Goal: Task Accomplishment & Management: Manage account settings

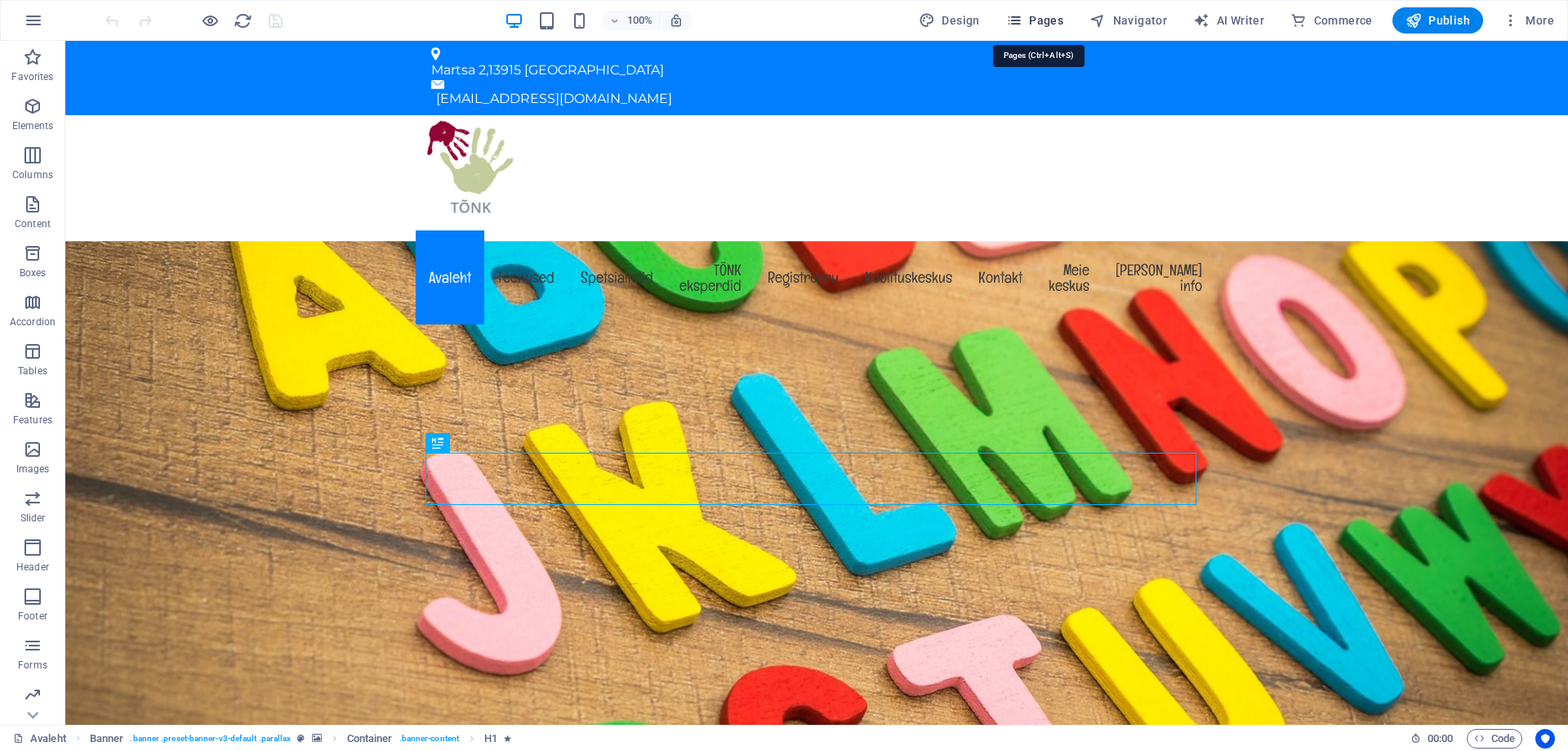
click at [1039, 22] on span "Pages" at bounding box center [1035, 20] width 57 height 16
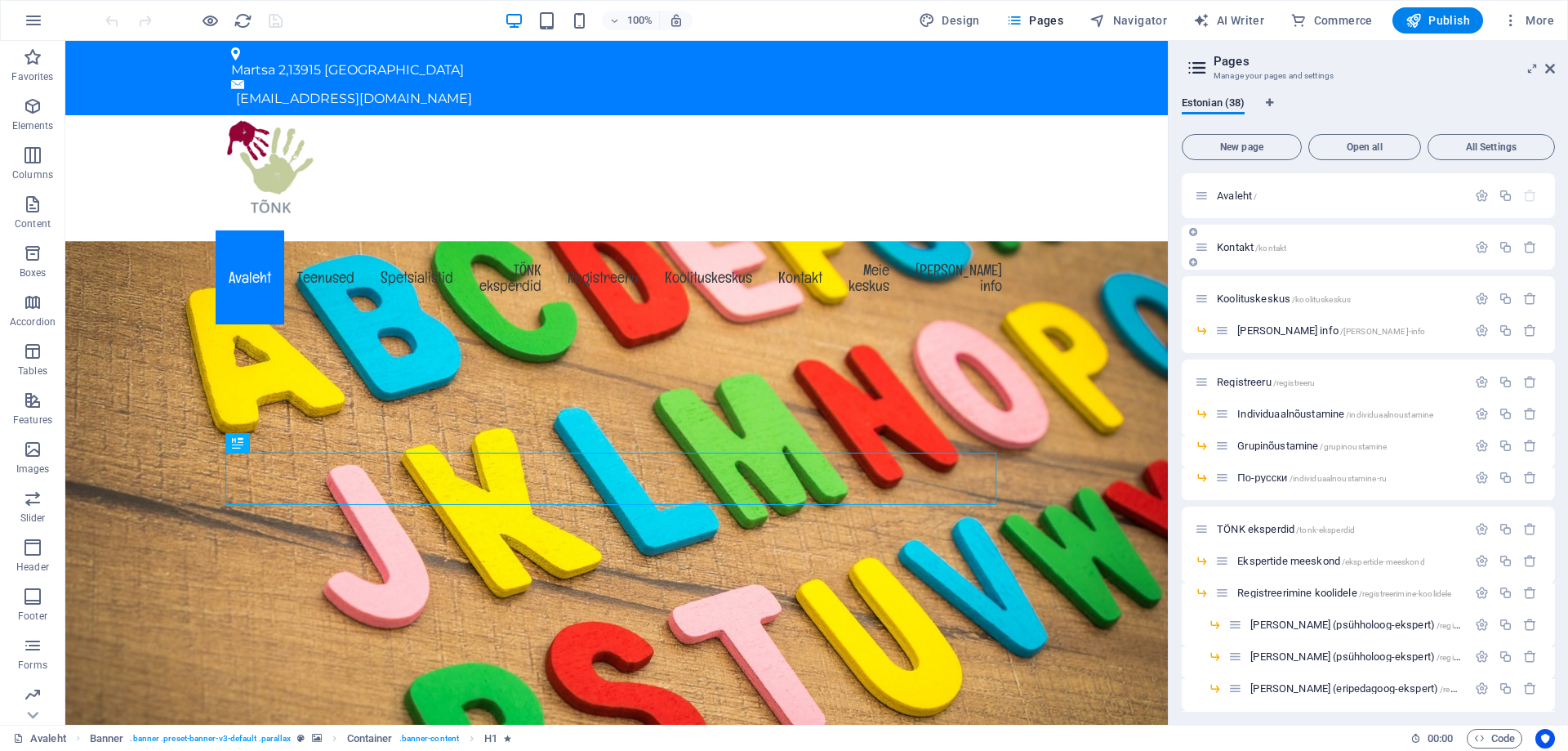
click at [1225, 247] on span "Kontakt /kontakt" at bounding box center [1252, 247] width 69 height 12
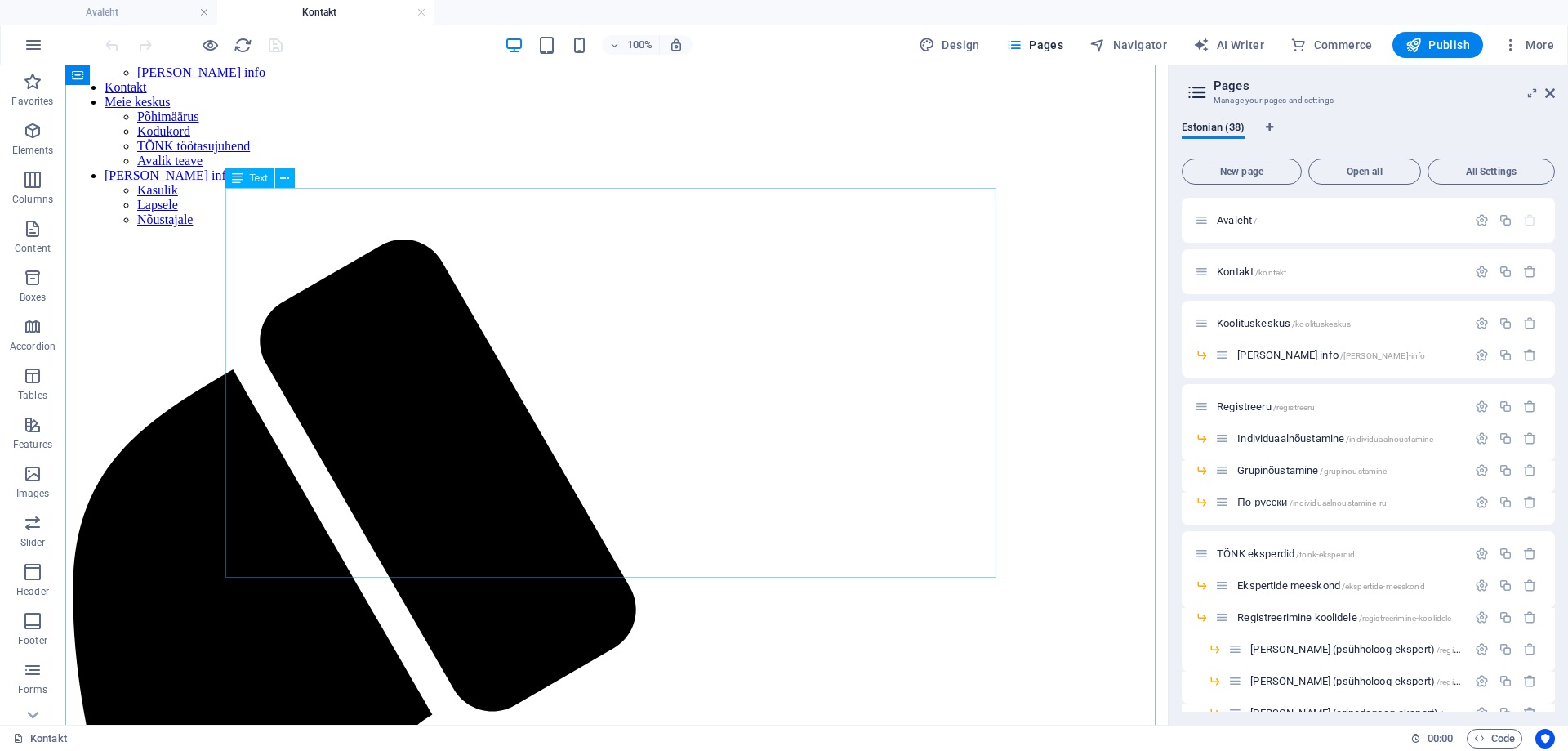
scroll to position [327, 0]
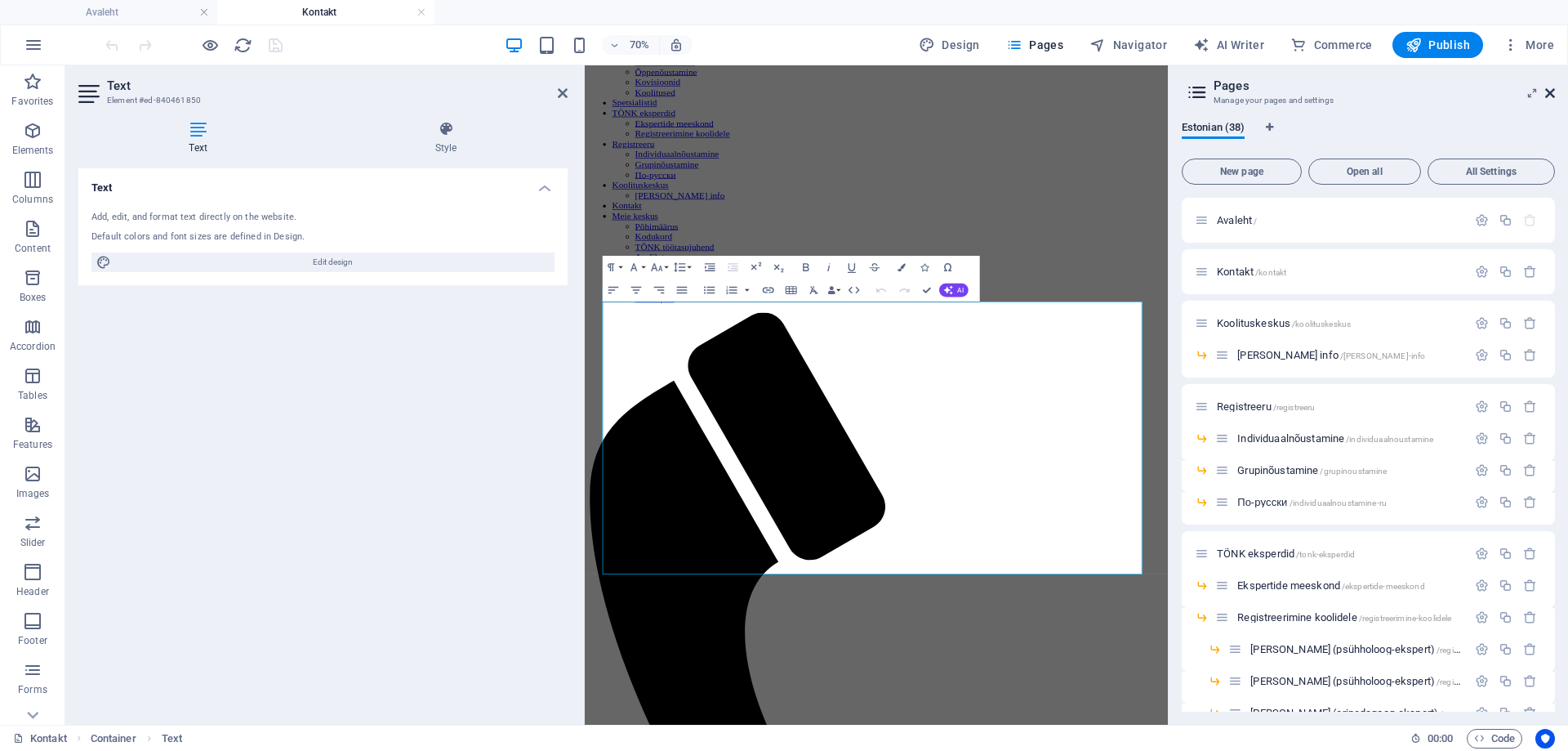
drag, startPoint x: 1551, startPoint y: 93, endPoint x: 962, endPoint y: 34, distance: 591.9
click at [1551, 93] on icon at bounding box center [1550, 92] width 10 height 13
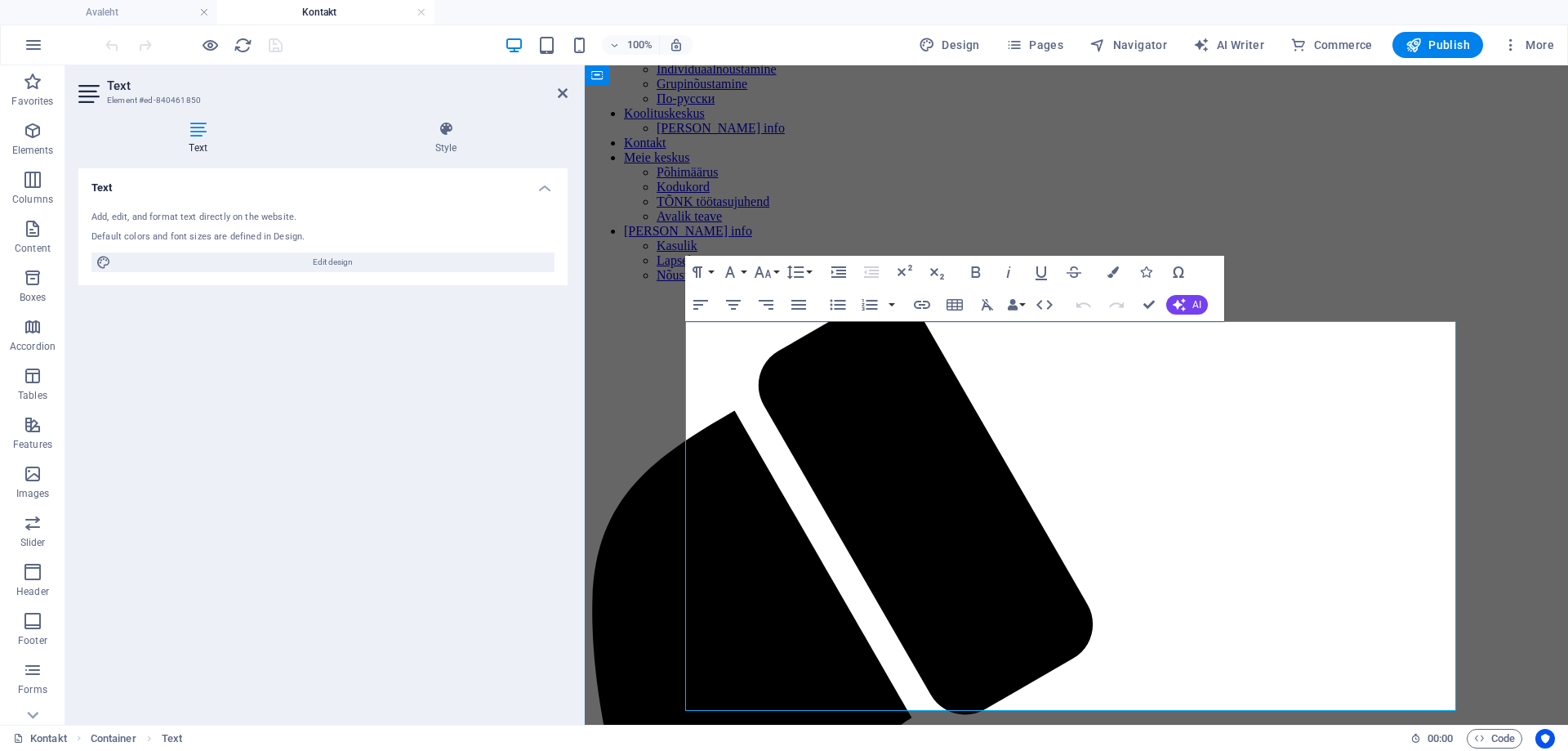
scroll to position [336, 0]
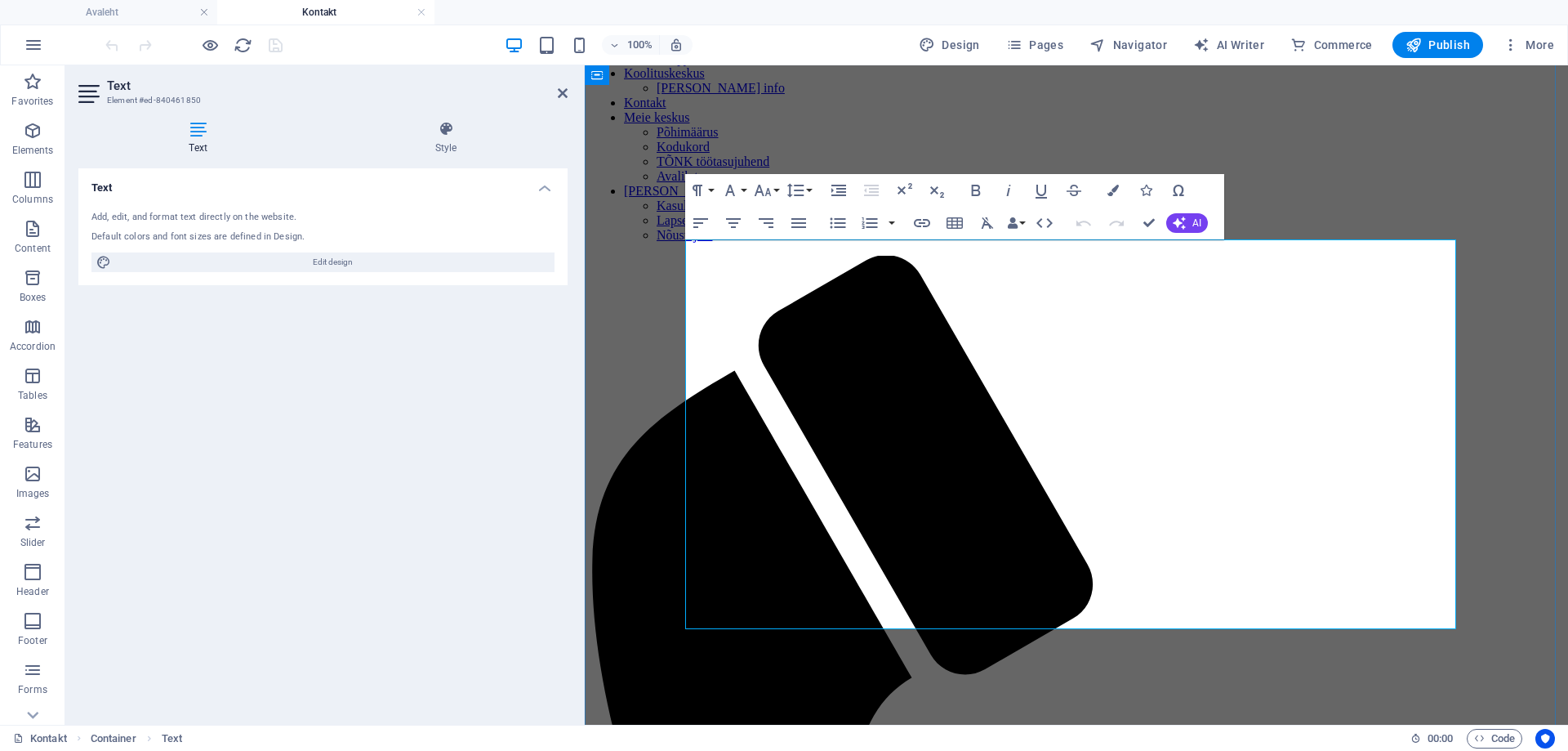
drag, startPoint x: 814, startPoint y: 481, endPoint x: 862, endPoint y: 486, distance: 48.3
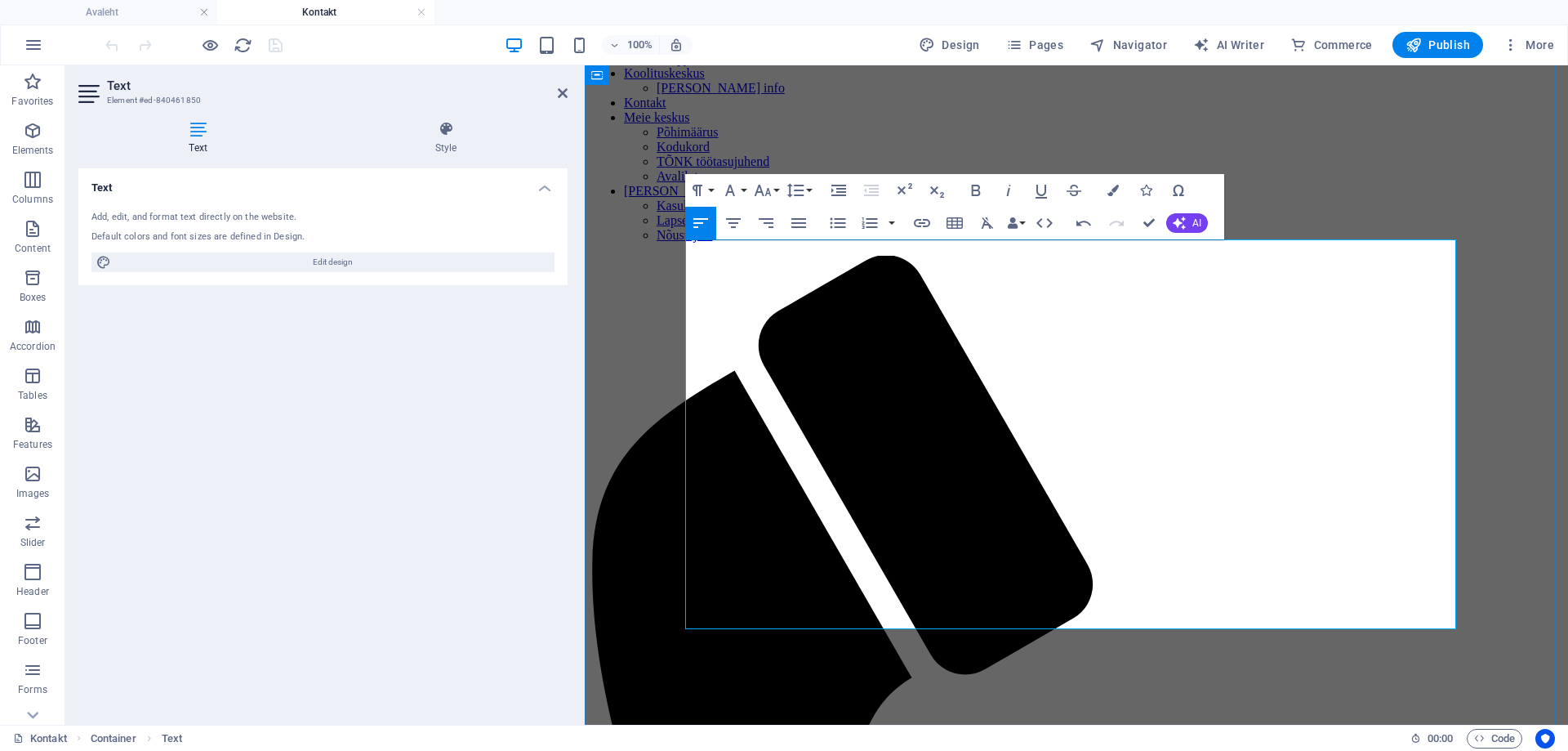
drag, startPoint x: 828, startPoint y: 488, endPoint x: 816, endPoint y: 494, distance: 13.4
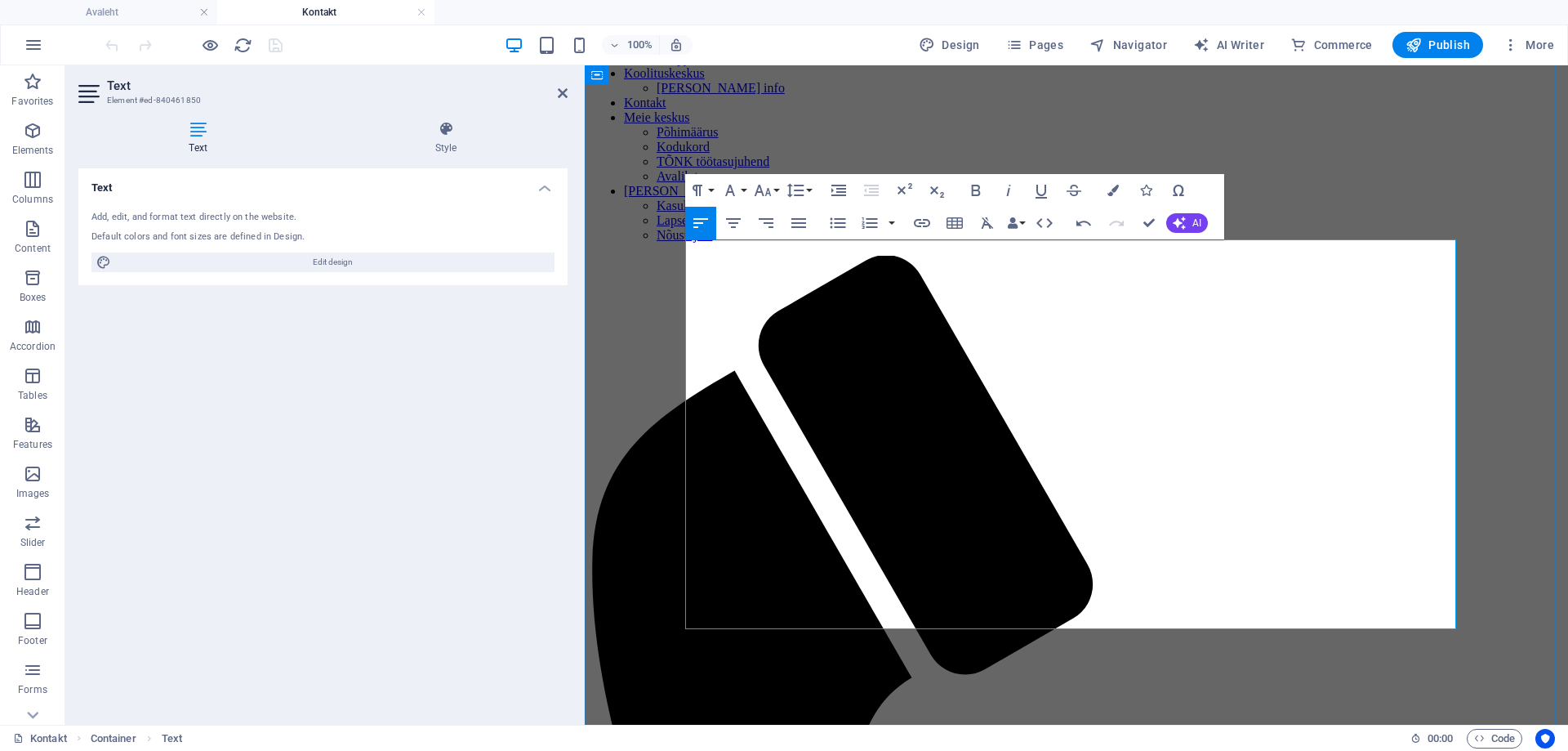
click at [560, 88] on icon at bounding box center [562, 92] width 10 height 13
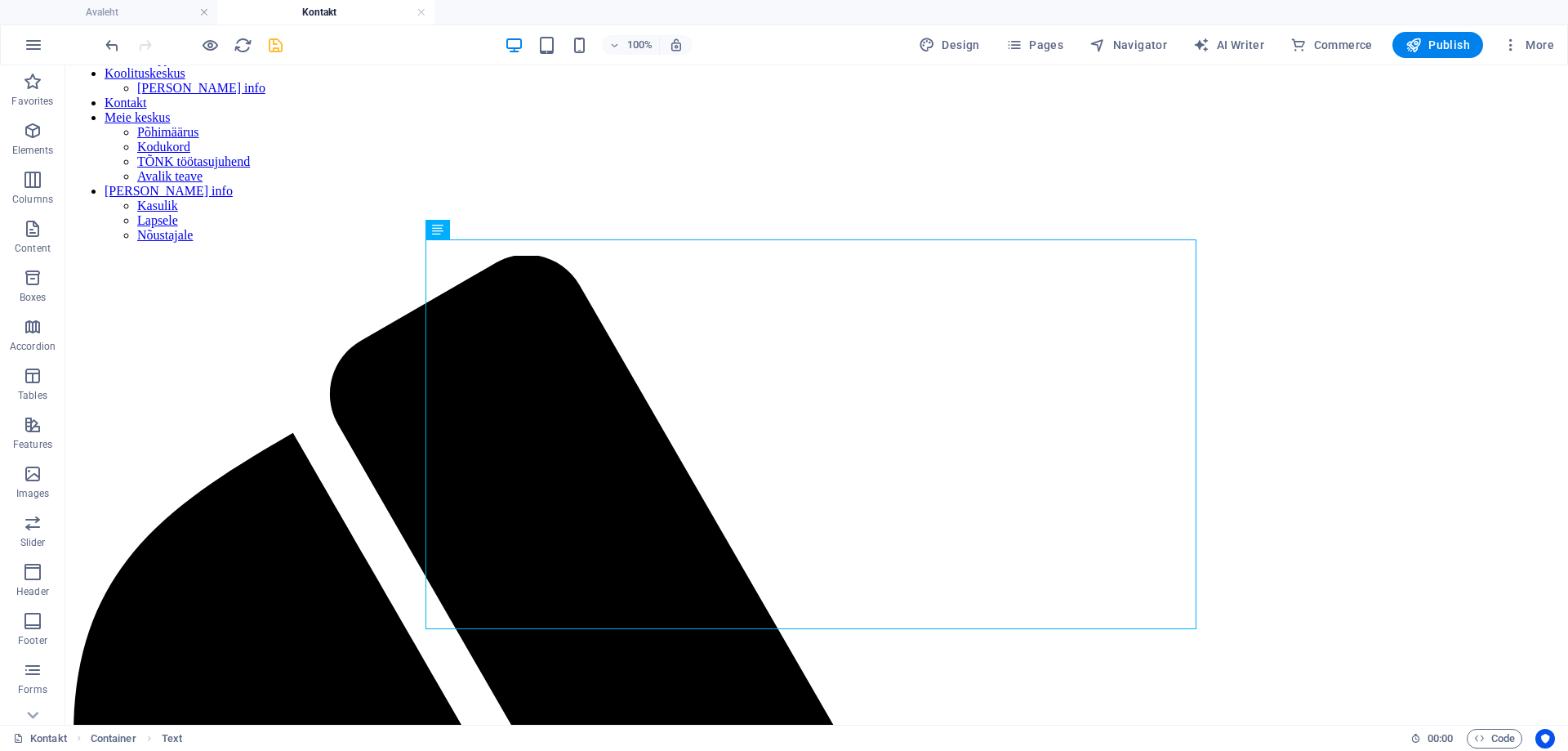
drag, startPoint x: 263, startPoint y: 48, endPoint x: 275, endPoint y: 48, distance: 12.0
click at [264, 48] on div at bounding box center [194, 45] width 183 height 26
click at [276, 48] on icon "save" at bounding box center [276, 46] width 19 height 19
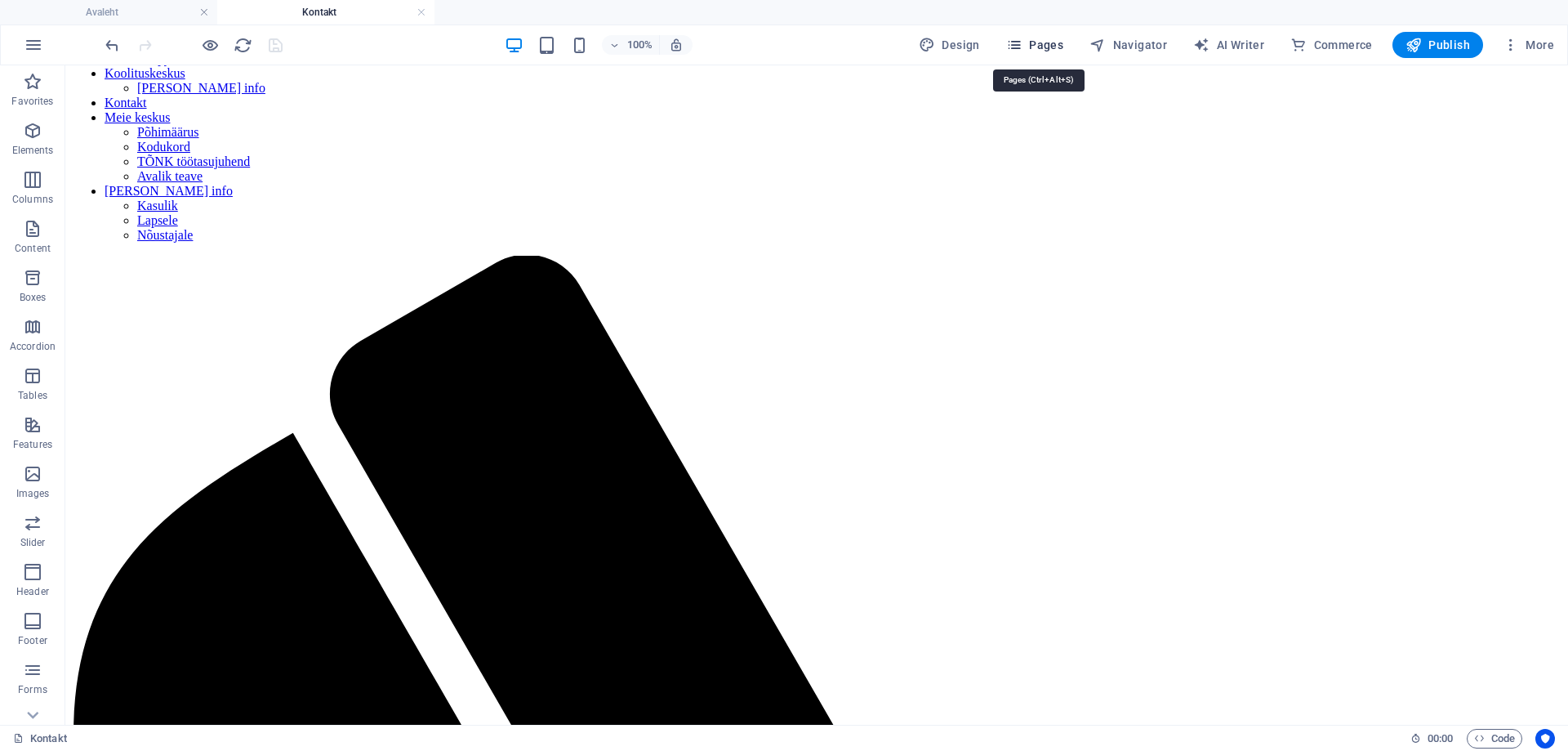
click at [1063, 45] on span "Pages" at bounding box center [1035, 45] width 57 height 16
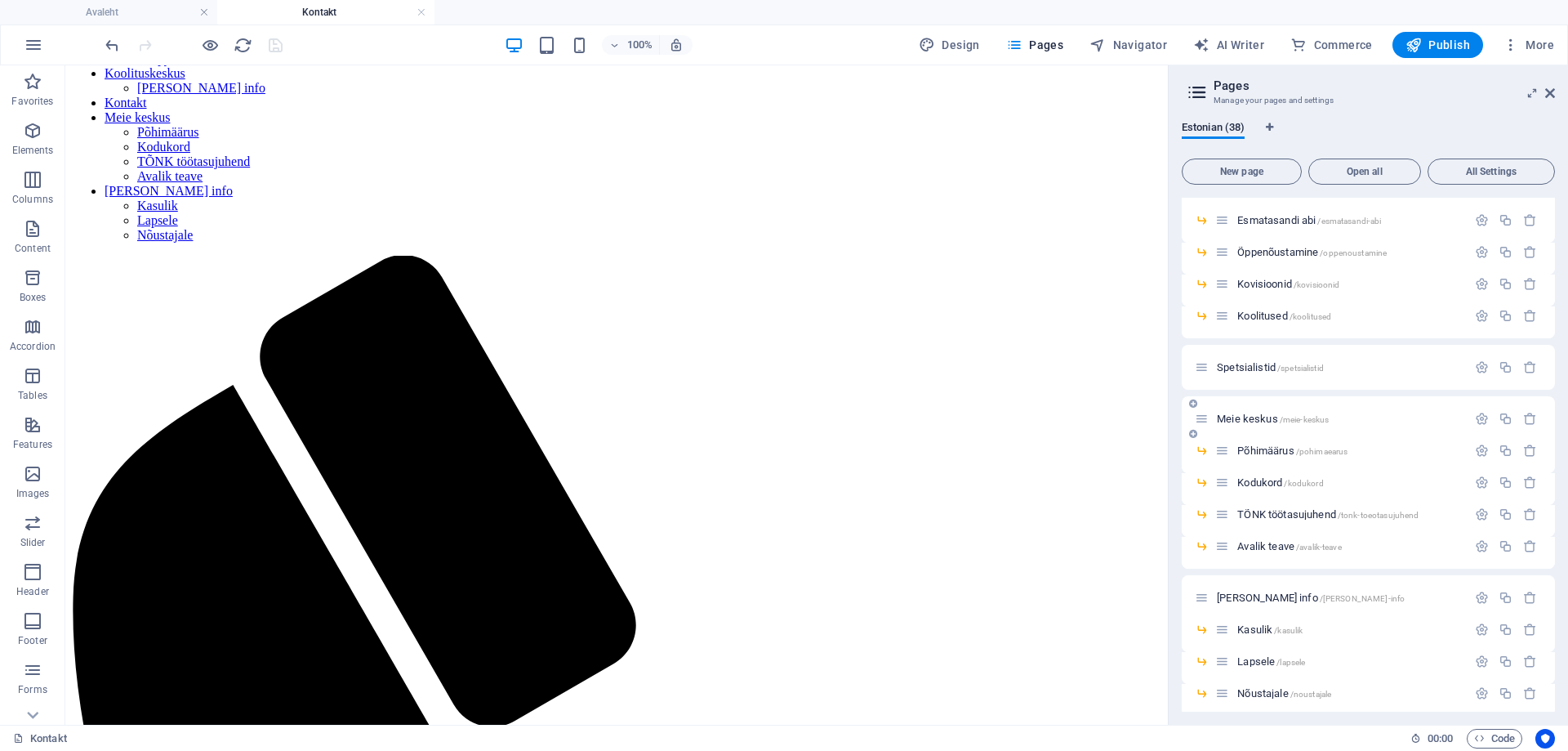
scroll to position [817, 0]
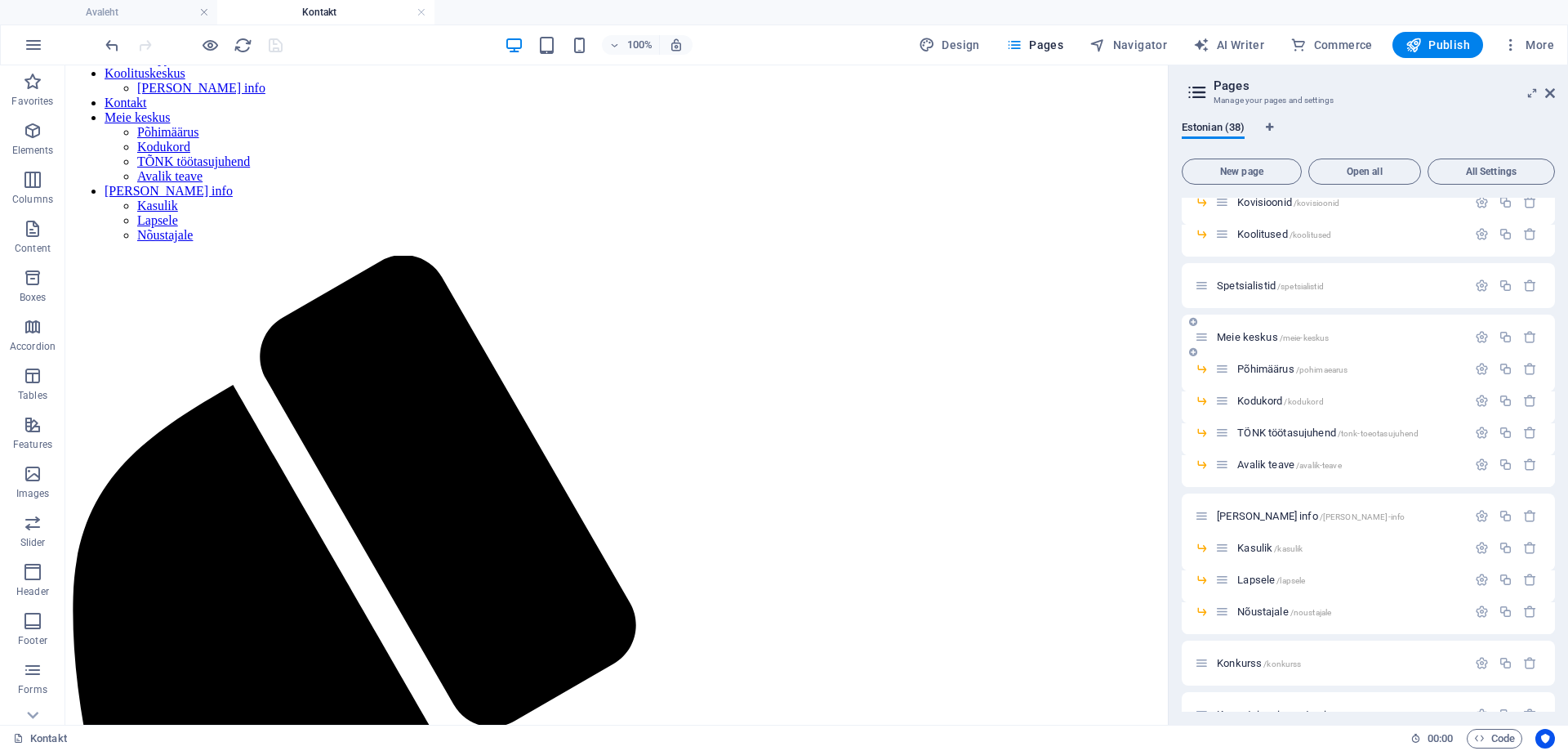
click at [1262, 338] on span "Meie keskus /meie-keskus" at bounding box center [1273, 337] width 112 height 12
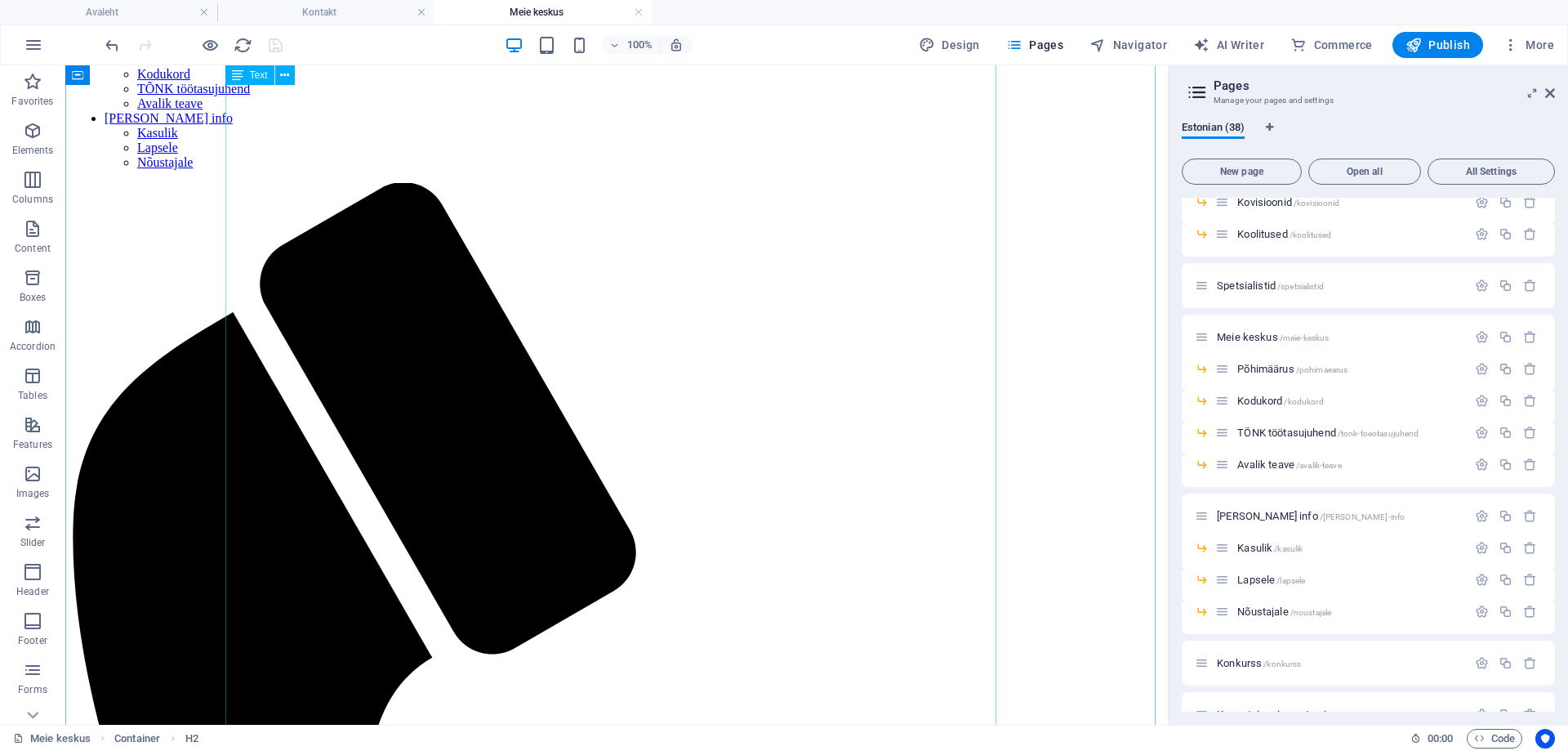
scroll to position [568, 0]
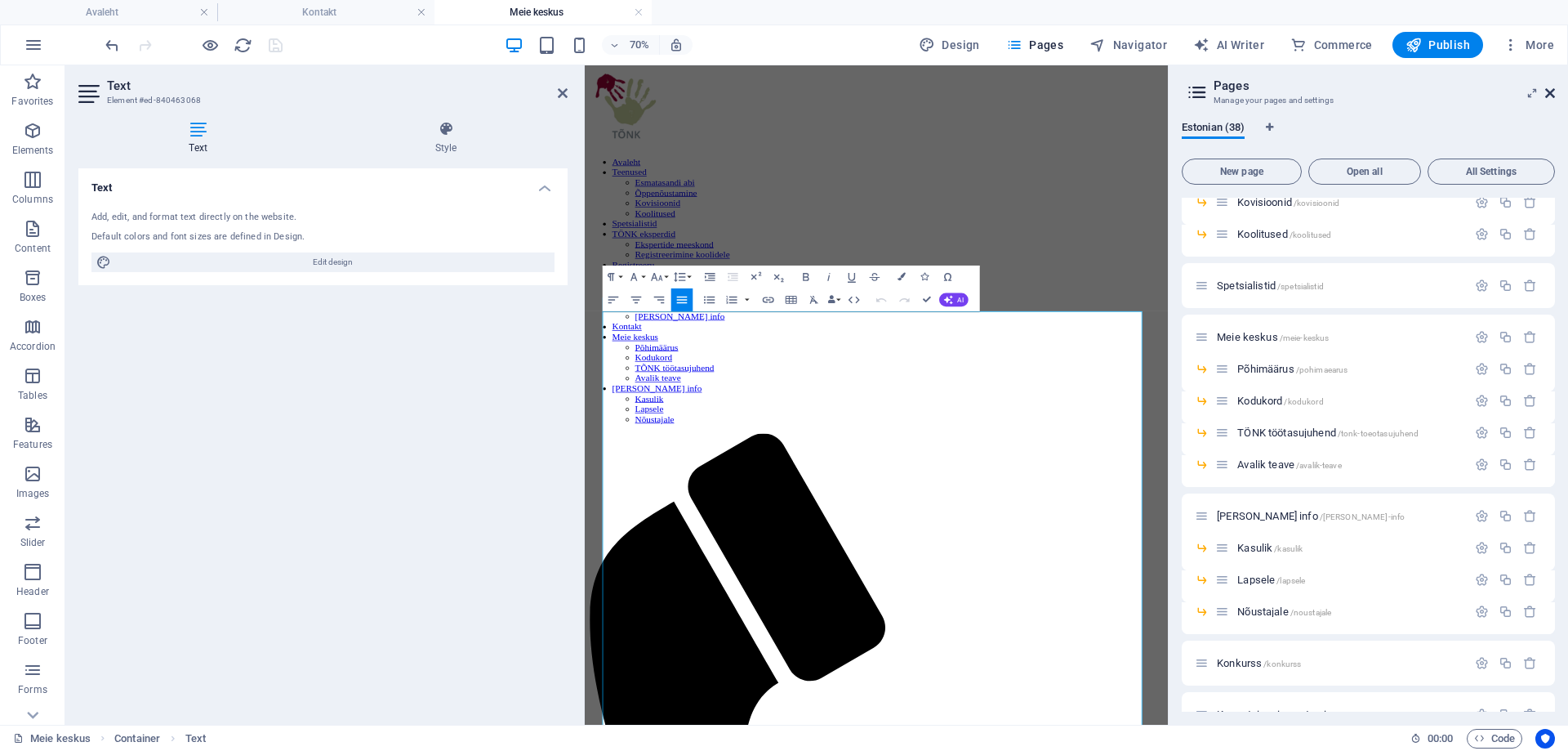
click at [1549, 91] on icon at bounding box center [1550, 92] width 10 height 13
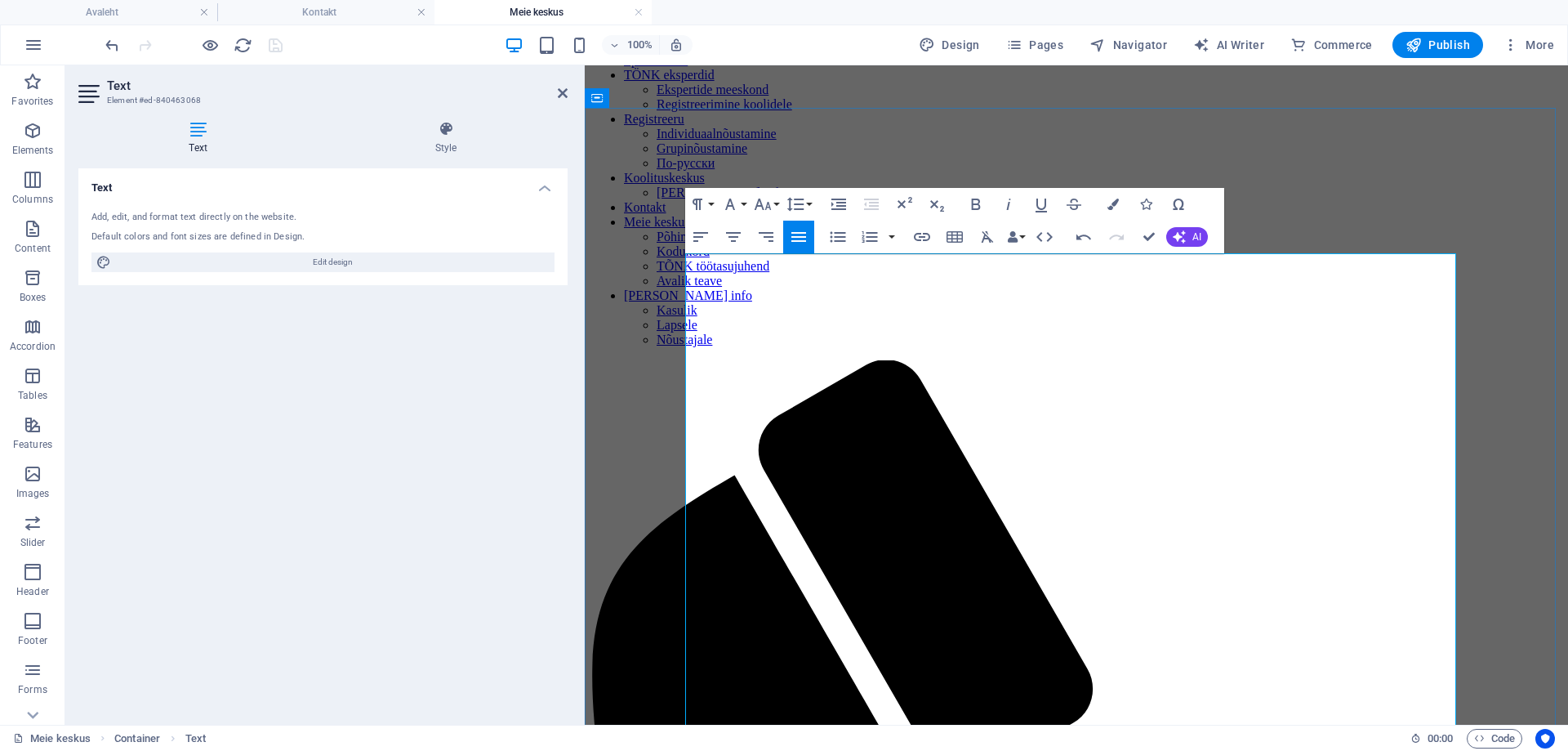
scroll to position [568, 0]
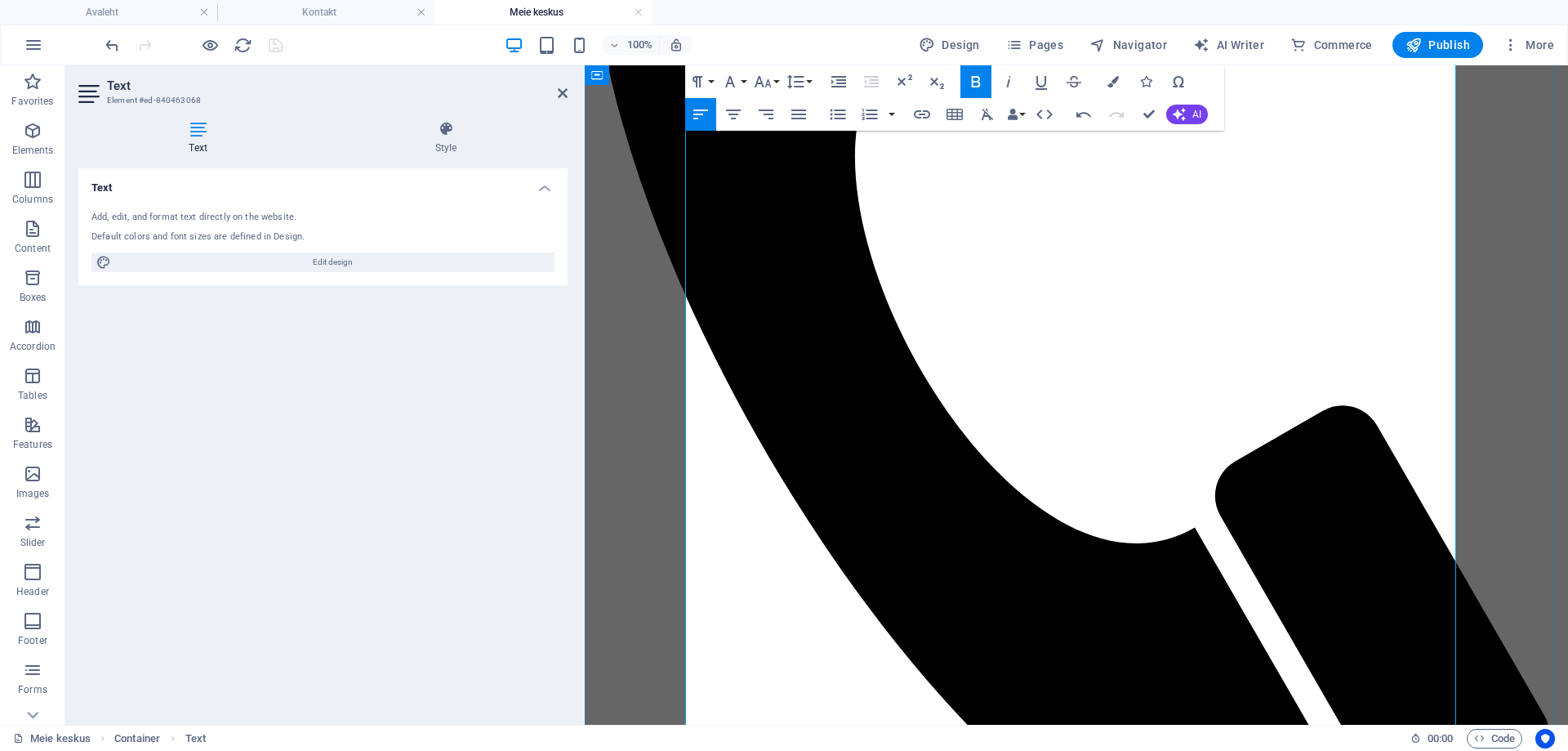
scroll to position [588, 0]
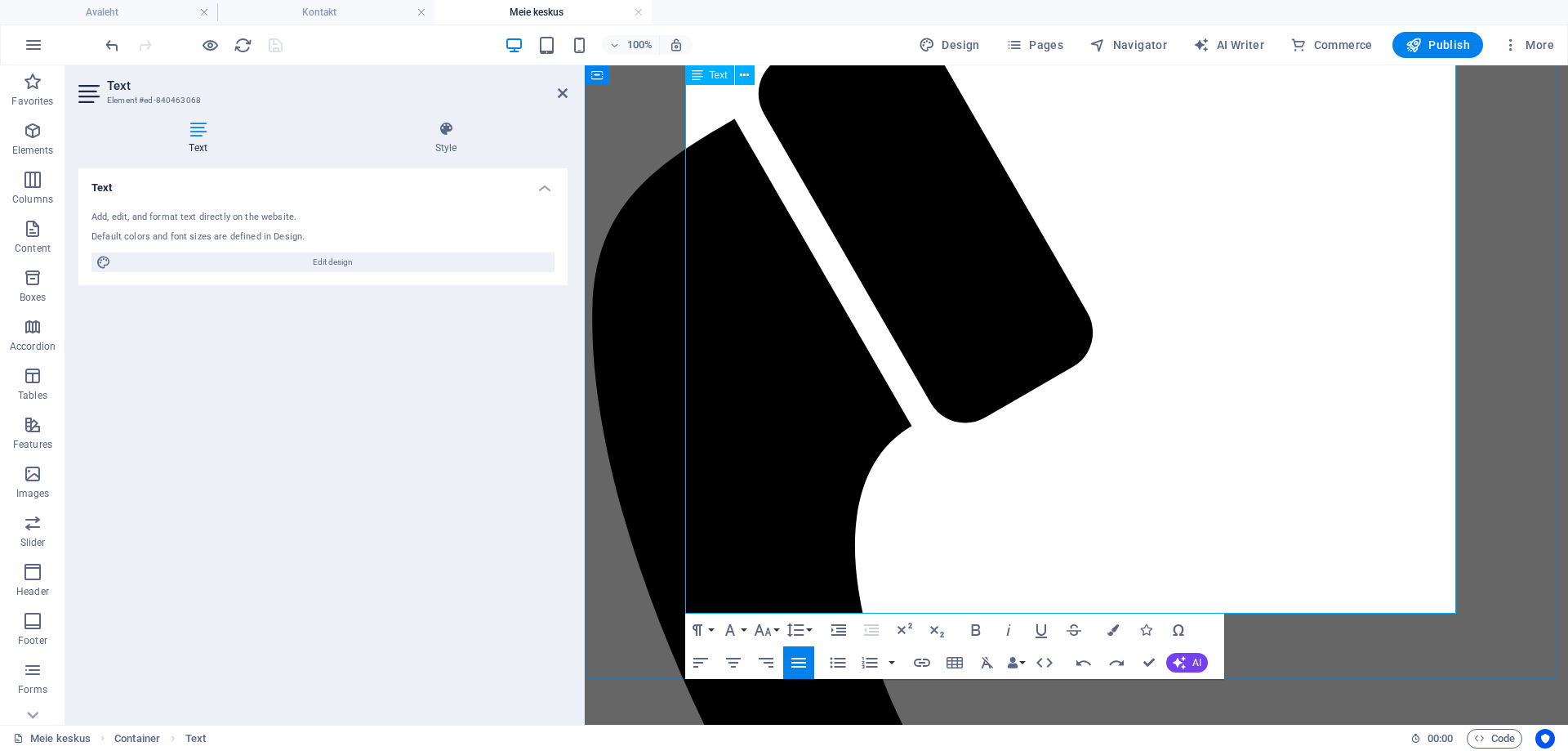
drag, startPoint x: 745, startPoint y: 370, endPoint x: 726, endPoint y: 378, distance: 20.6
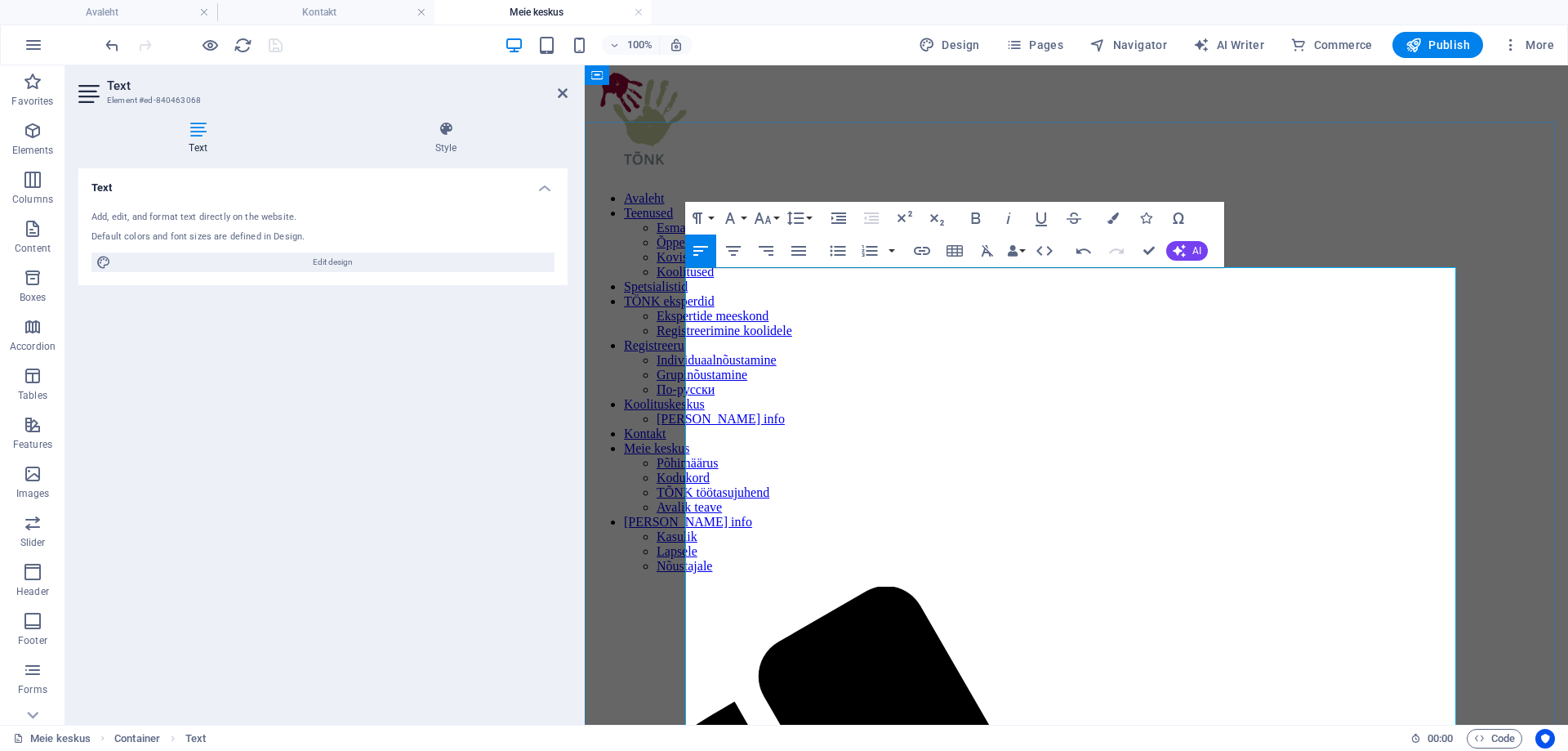
scroll to position [0, 0]
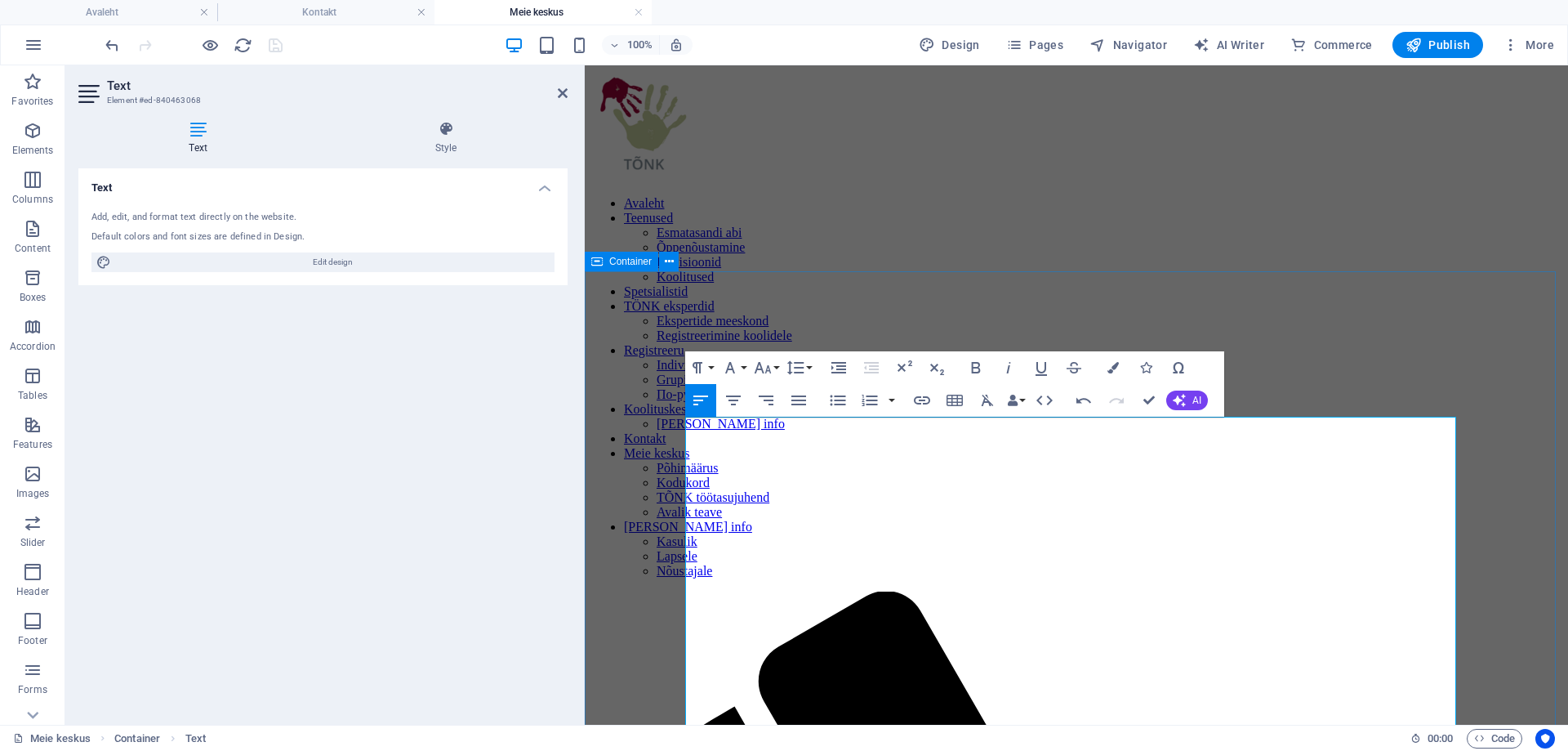
drag, startPoint x: 965, startPoint y: 592, endPoint x: 674, endPoint y: 426, distance: 335.0
drag, startPoint x: 1098, startPoint y: 418, endPoint x: 1097, endPoint y: 435, distance: 17.0
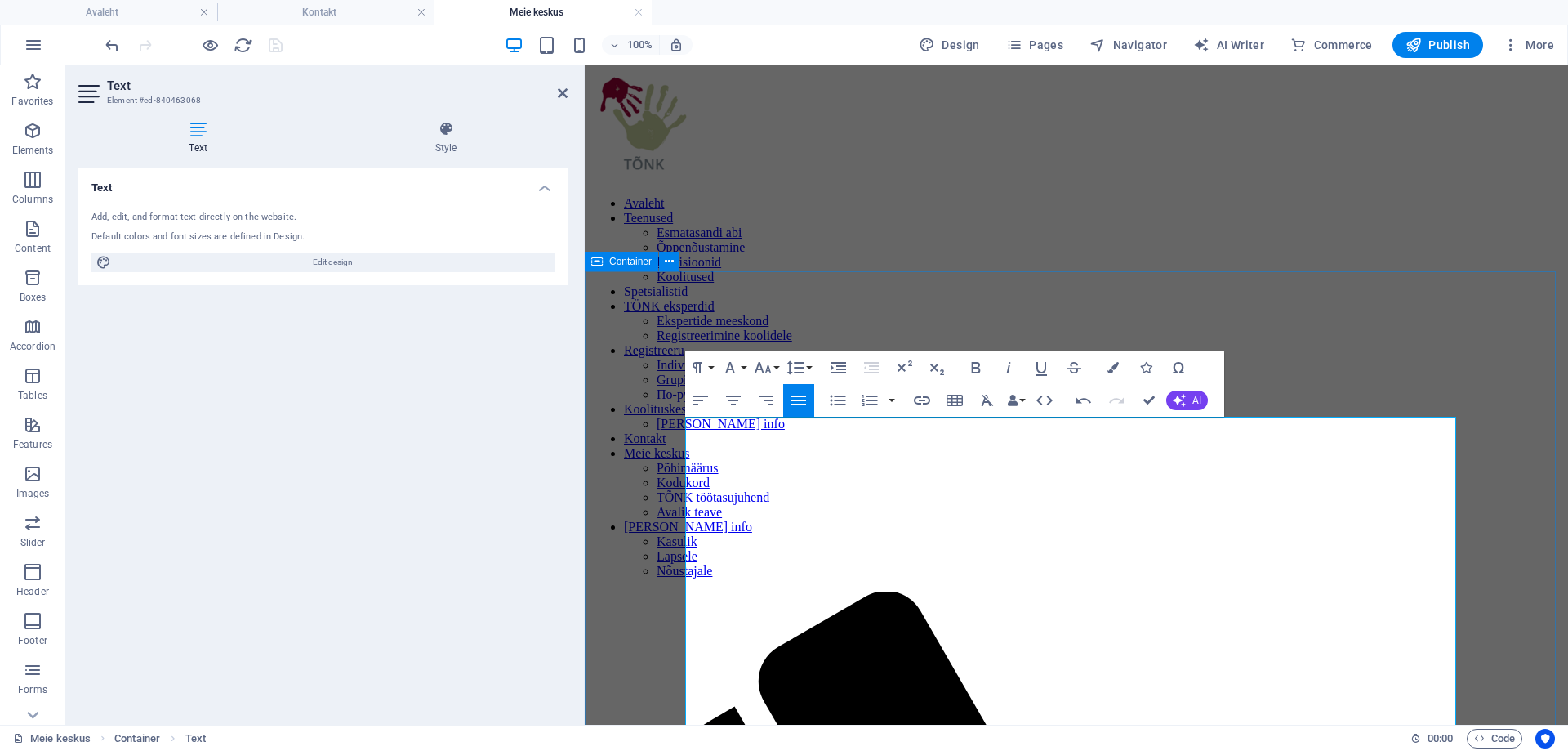
drag, startPoint x: 1103, startPoint y: 426, endPoint x: 670, endPoint y: 417, distance: 433.1
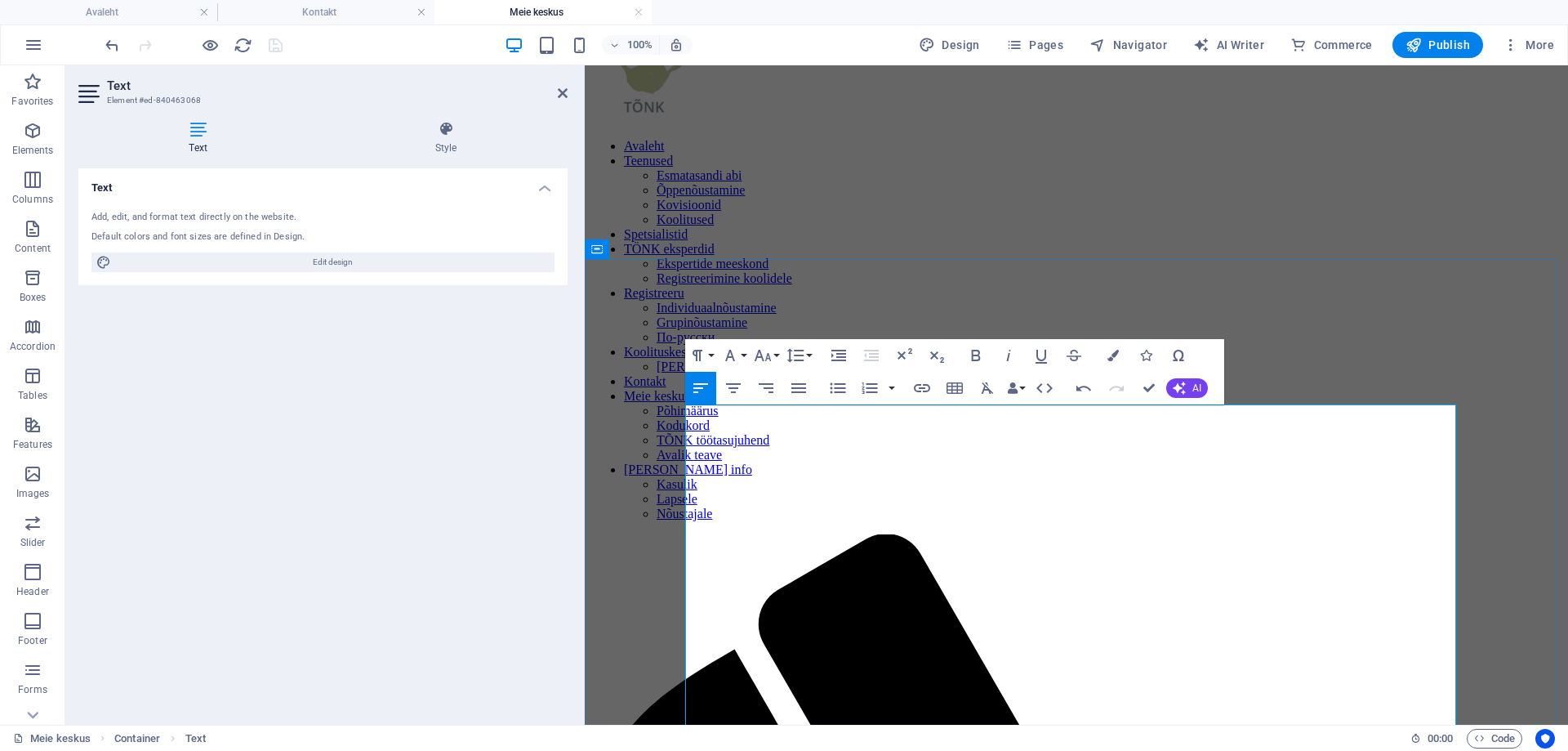
scroll to position [82, 0]
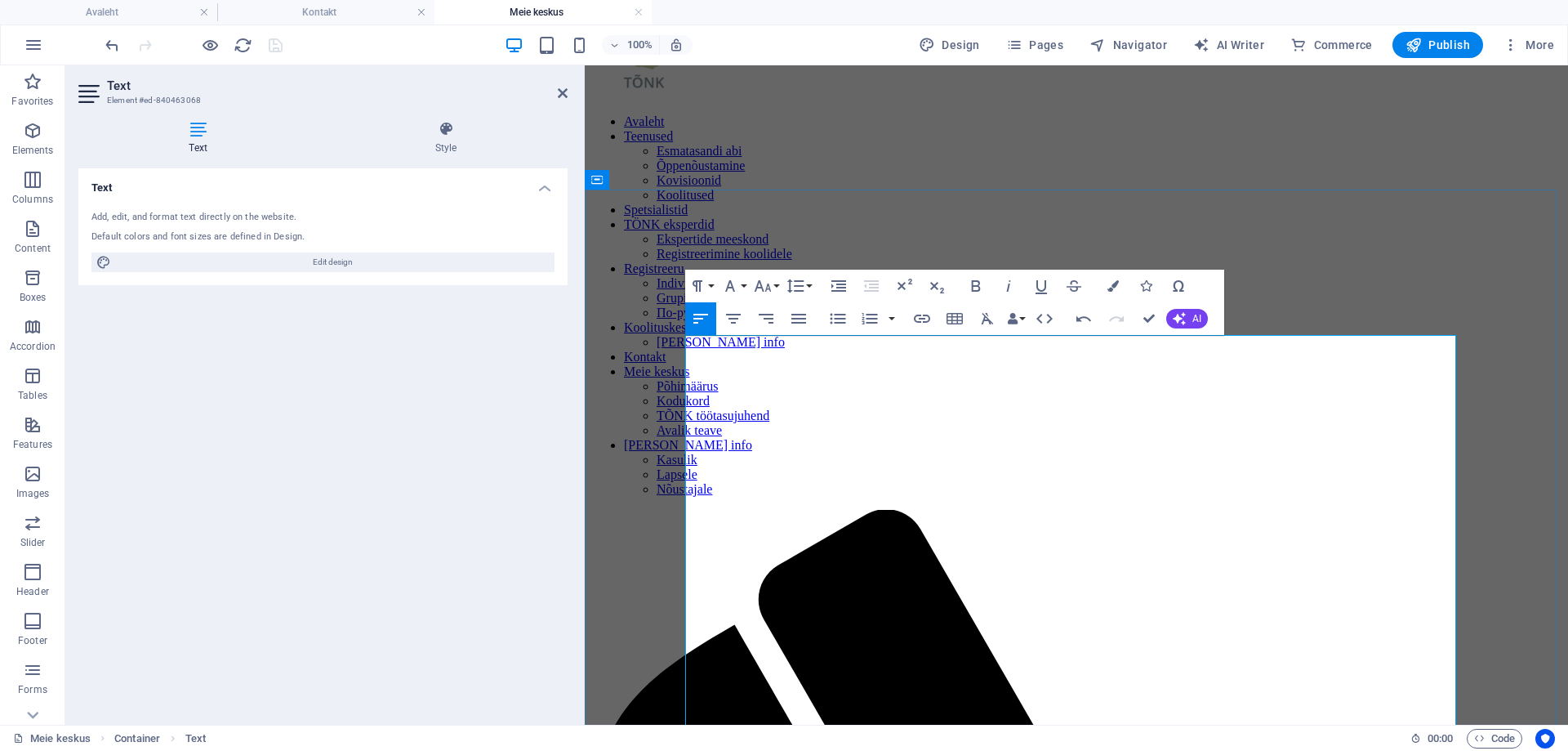
click at [562, 86] on icon at bounding box center [562, 92] width 10 height 13
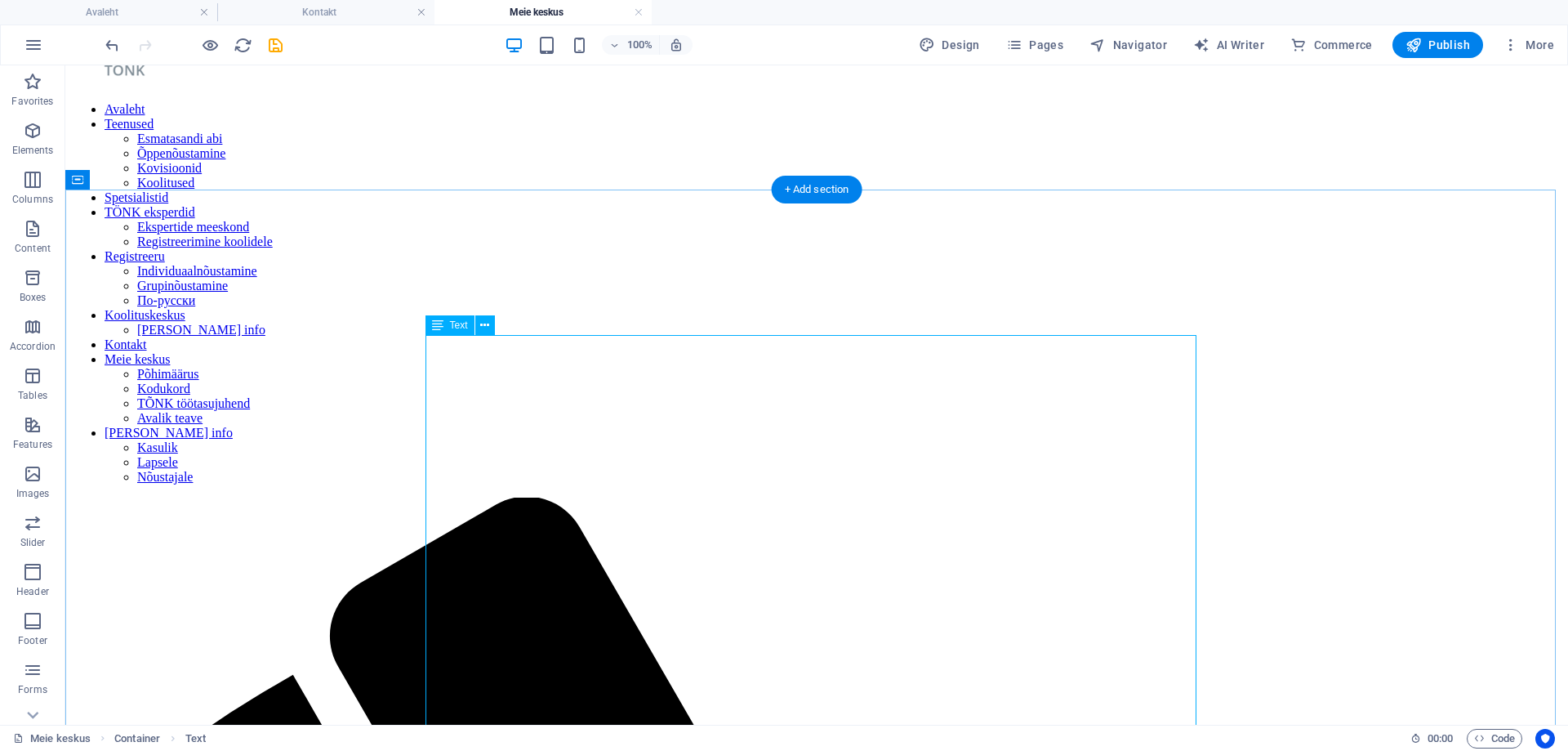
scroll to position [163, 0]
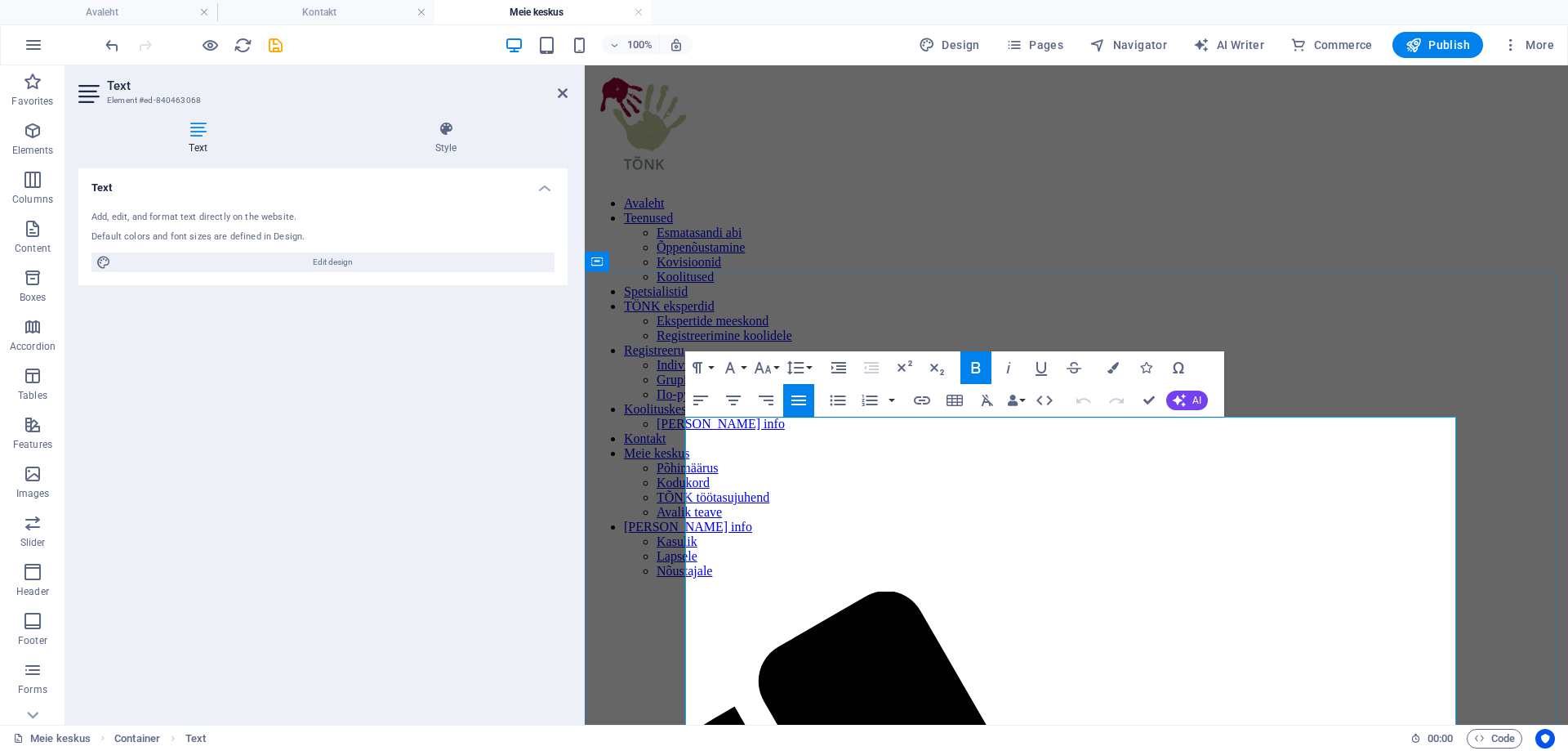
drag, startPoint x: 1209, startPoint y: 604, endPoint x: 1022, endPoint y: 602, distance: 187.0
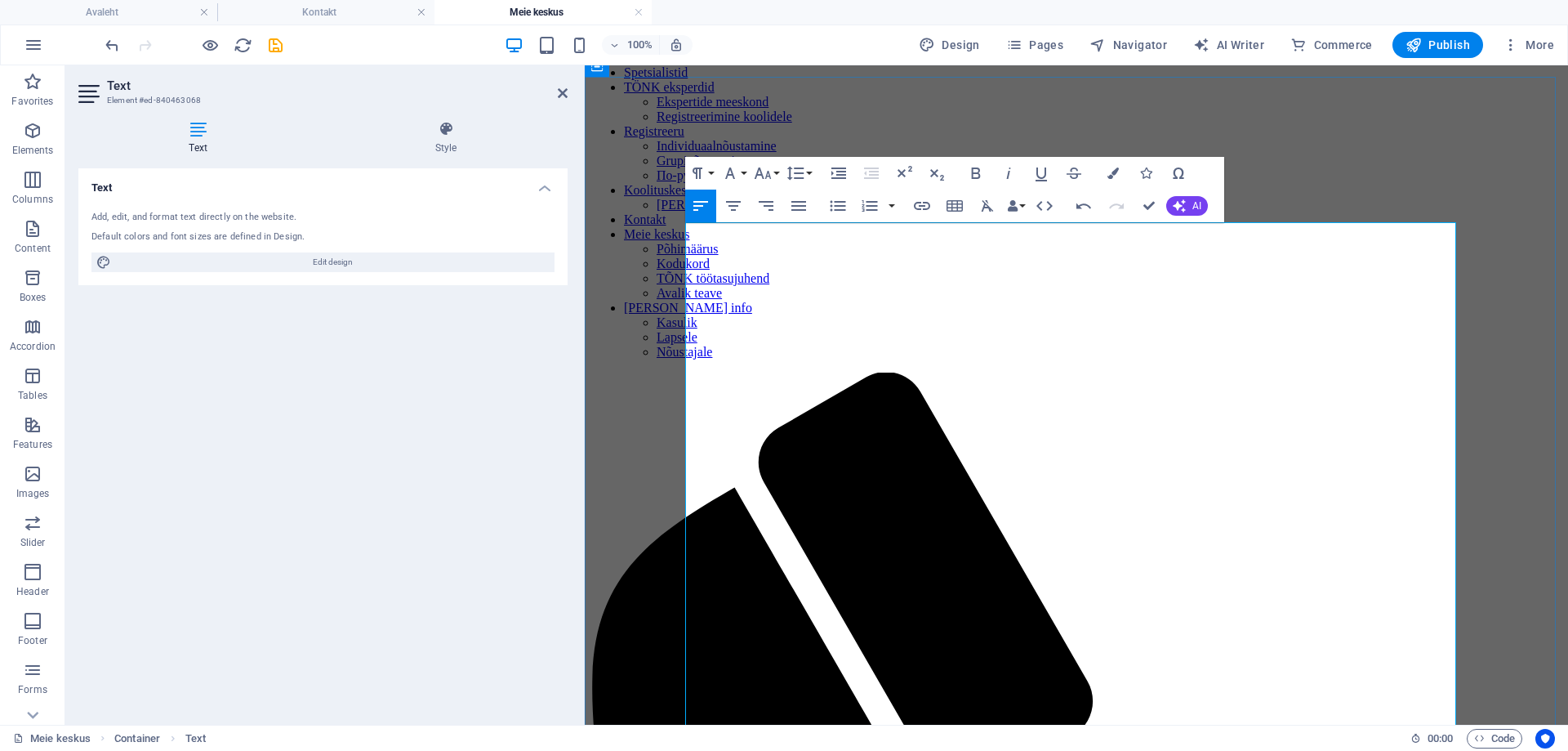
scroll to position [245, 0]
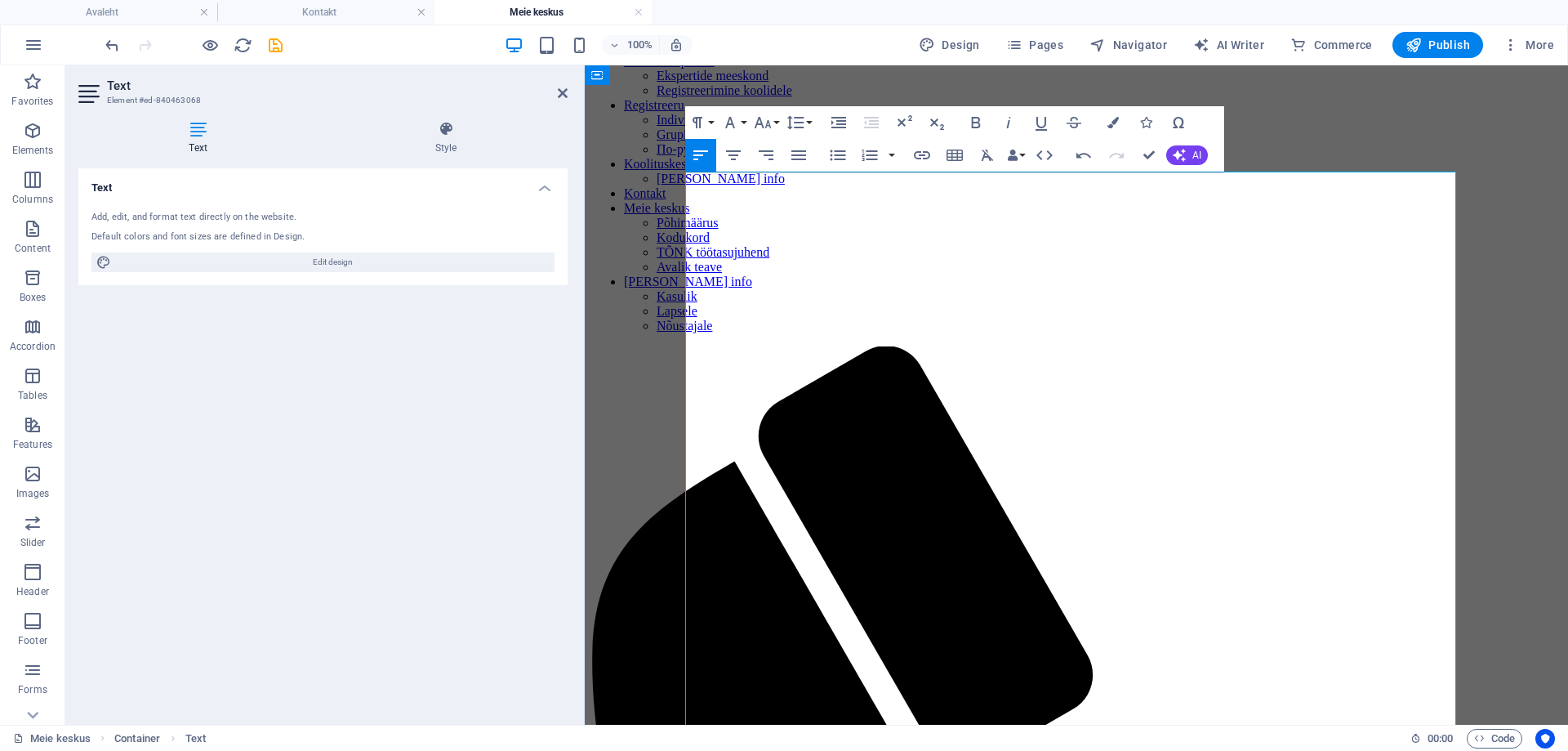
click at [837, 153] on icon "button" at bounding box center [838, 155] width 20 height 20
drag, startPoint x: 797, startPoint y: 433, endPoint x: 701, endPoint y: 442, distance: 96.4
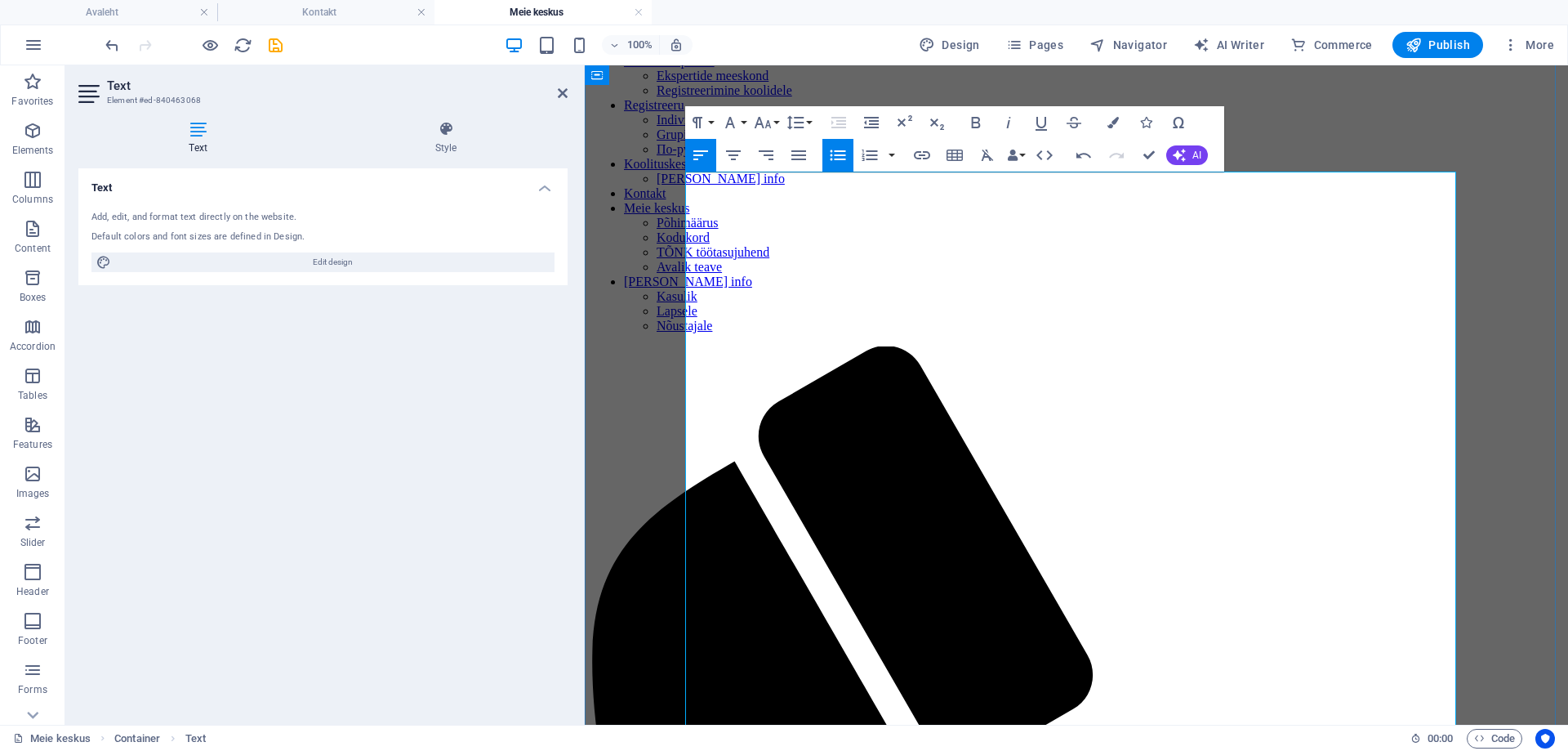
click at [831, 157] on icon "button" at bounding box center [838, 155] width 20 height 20
drag, startPoint x: 698, startPoint y: 474, endPoint x: 911, endPoint y: 471, distance: 213.0
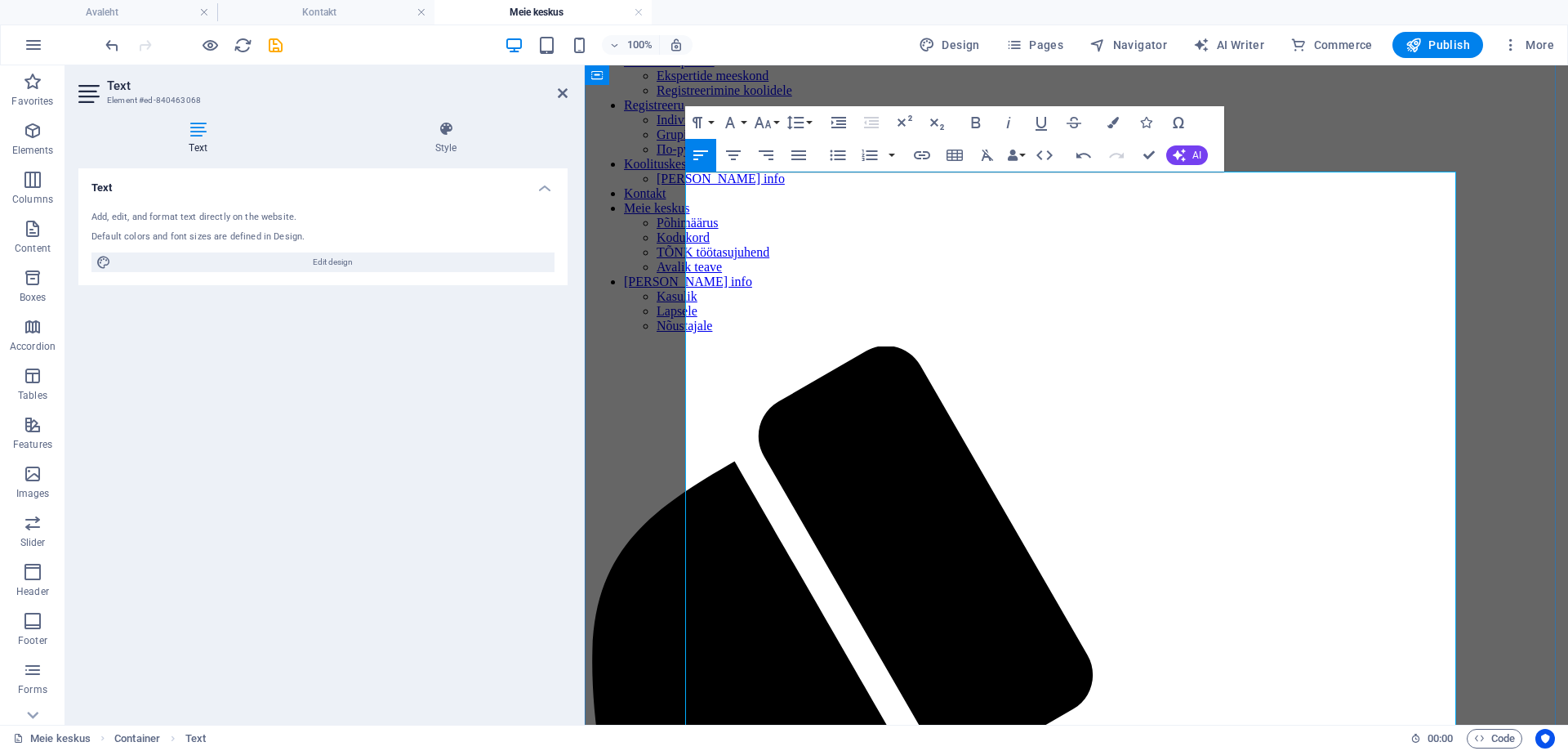
click at [844, 156] on icon "button" at bounding box center [837, 156] width 16 height 10
drag, startPoint x: 701, startPoint y: 498, endPoint x: 896, endPoint y: 497, distance: 195.0
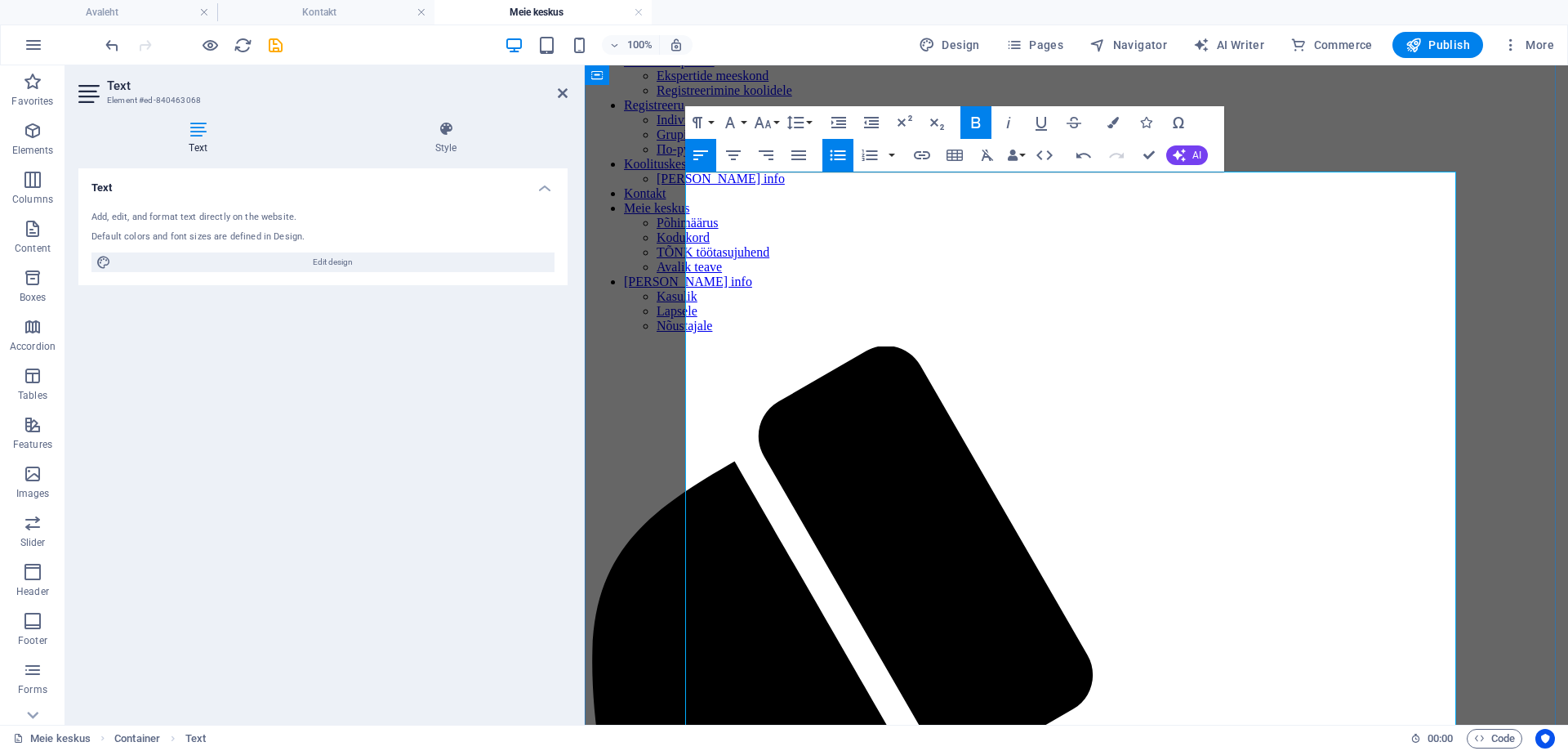
click at [841, 154] on icon "button" at bounding box center [838, 155] width 20 height 20
drag, startPoint x: 700, startPoint y: 519, endPoint x: 892, endPoint y: 513, distance: 192.1
drag, startPoint x: 896, startPoint y: 515, endPoint x: 700, endPoint y: 509, distance: 196.1
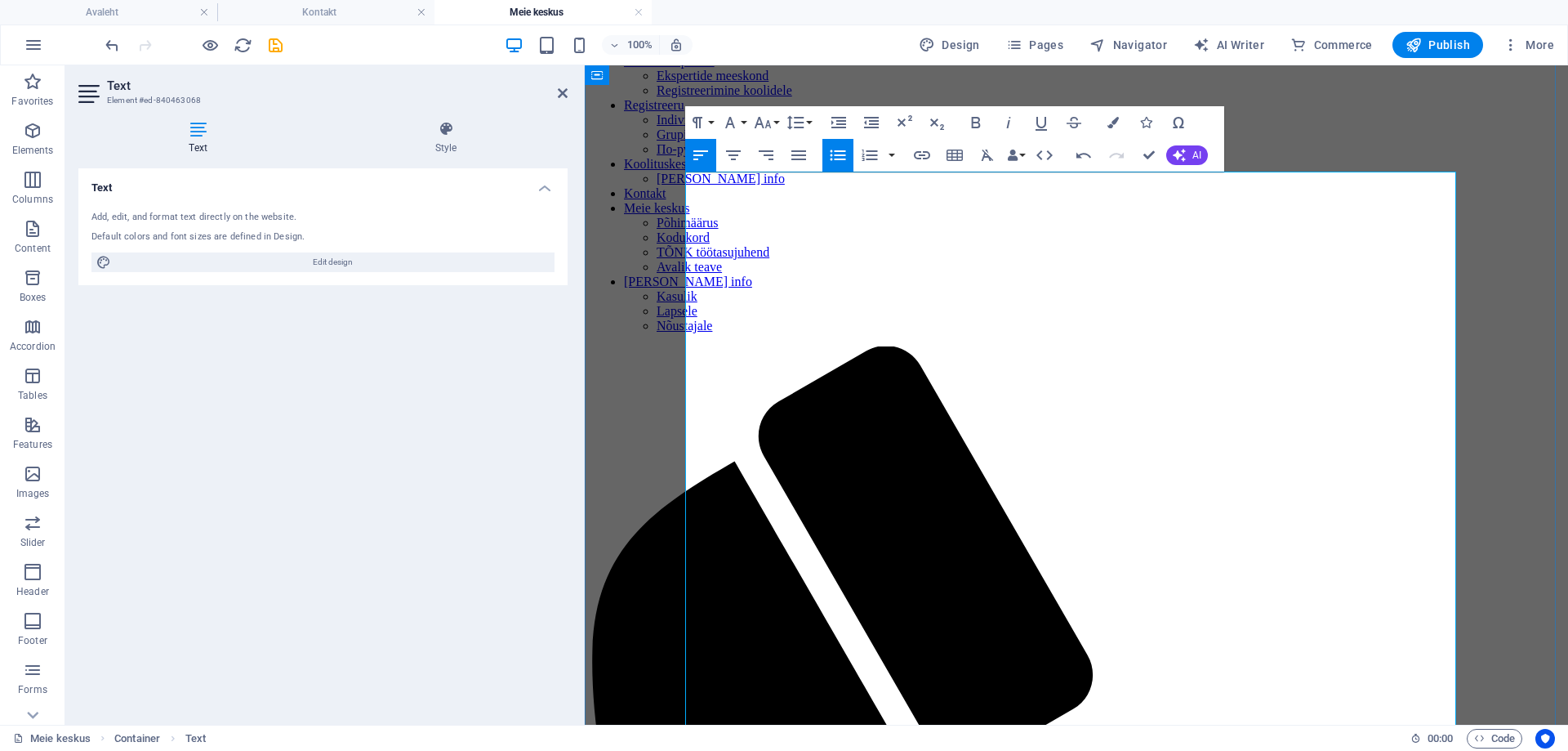
click at [839, 157] on icon "button" at bounding box center [838, 155] width 20 height 20
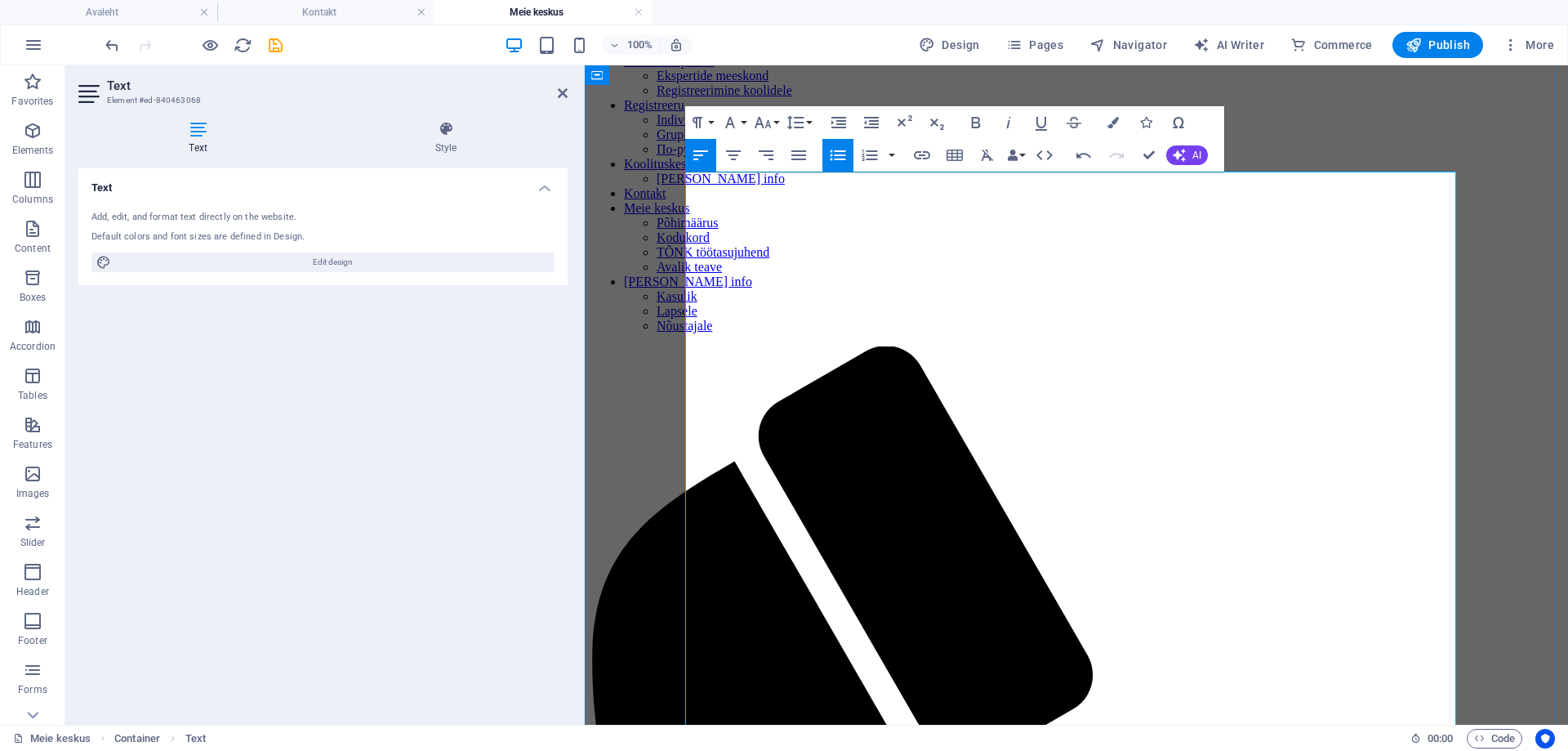
drag, startPoint x: 780, startPoint y: 540, endPoint x: 701, endPoint y: 544, distance: 79.1
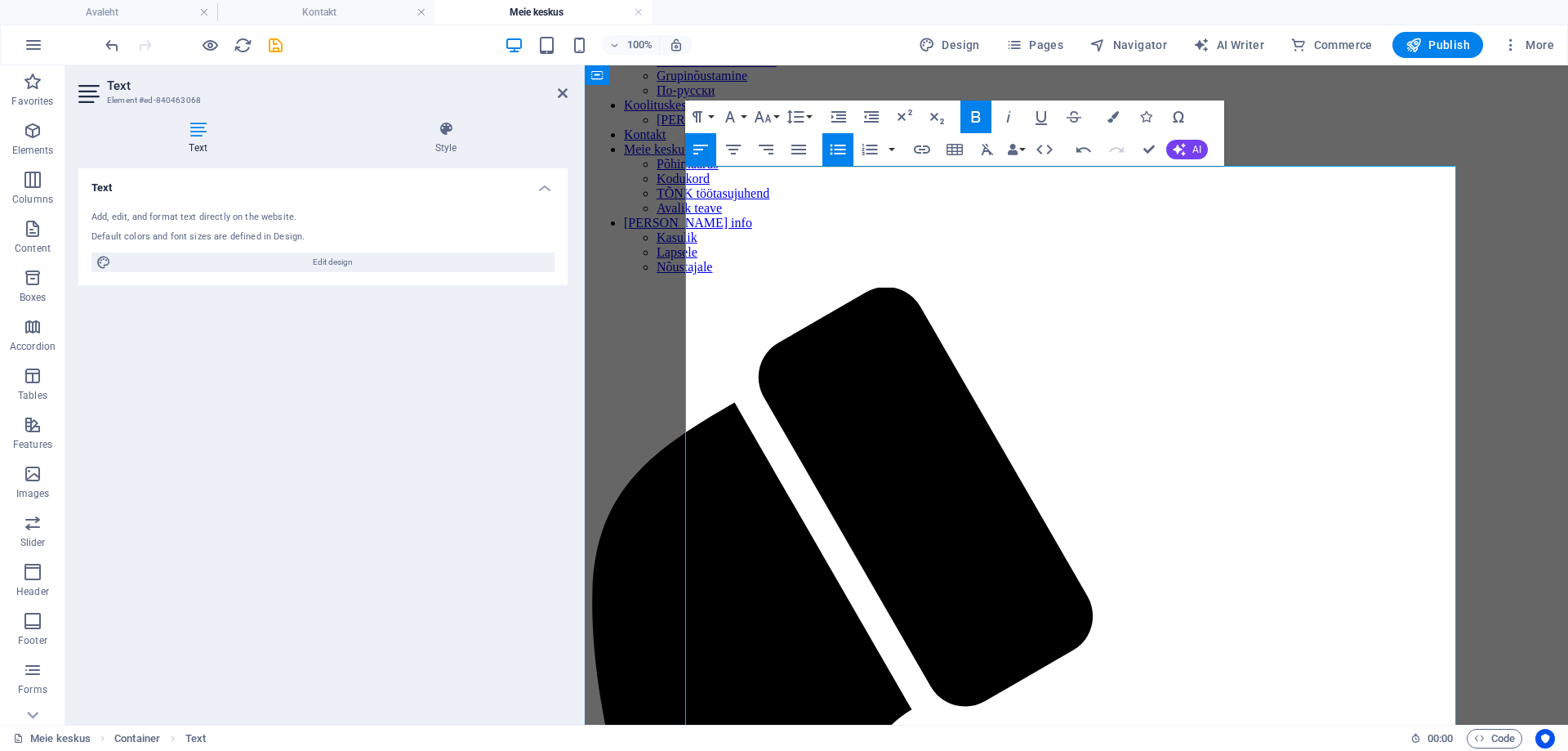
scroll to position [327, 0]
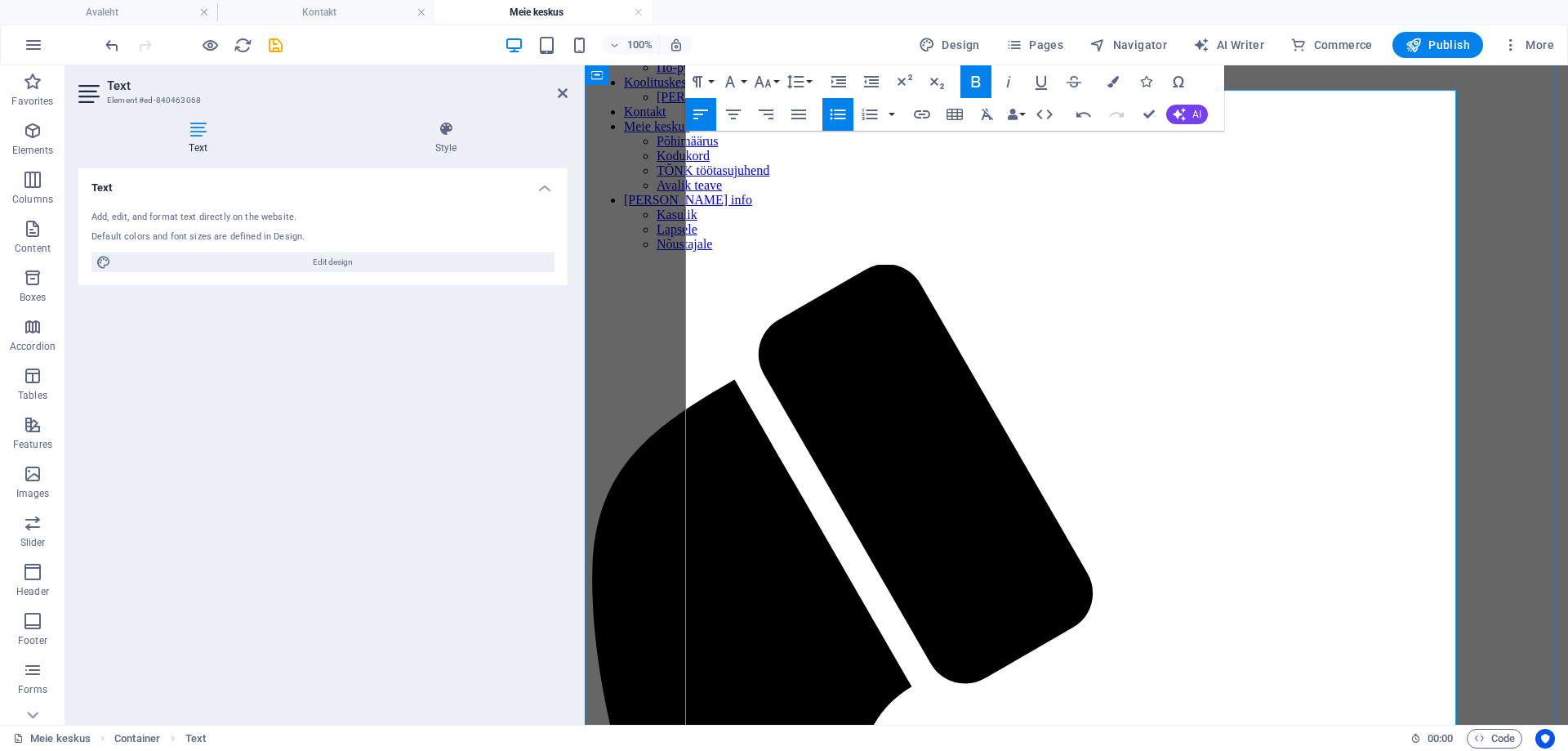
drag, startPoint x: 847, startPoint y: 117, endPoint x: 835, endPoint y: 117, distance: 12.0
click at [845, 117] on button "Unordered List" at bounding box center [838, 114] width 31 height 33
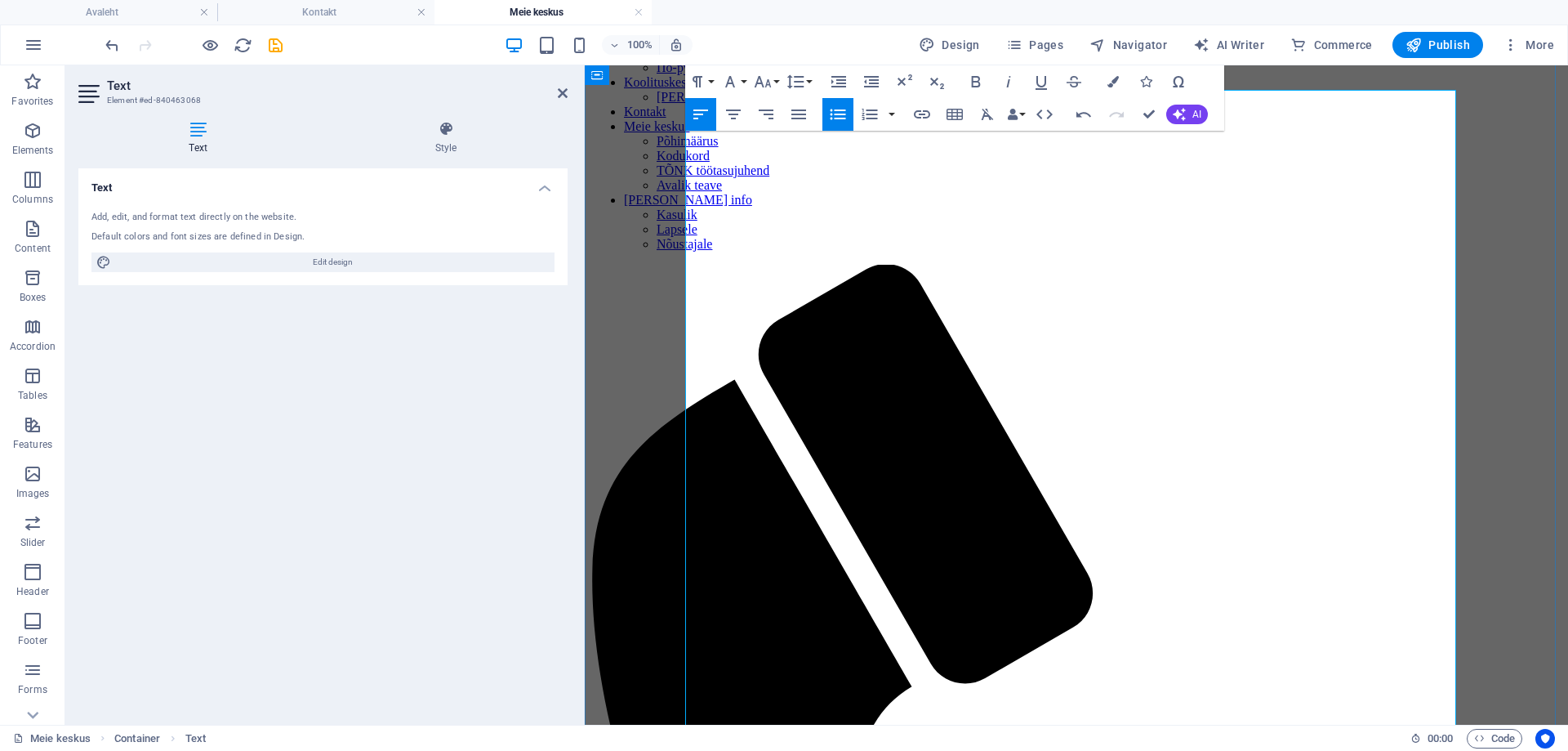
drag, startPoint x: 791, startPoint y: 513, endPoint x: 701, endPoint y: 514, distance: 90.0
click at [838, 117] on icon "button" at bounding box center [838, 114] width 20 height 20
drag, startPoint x: 829, startPoint y: 536, endPoint x: 700, endPoint y: 530, distance: 129.1
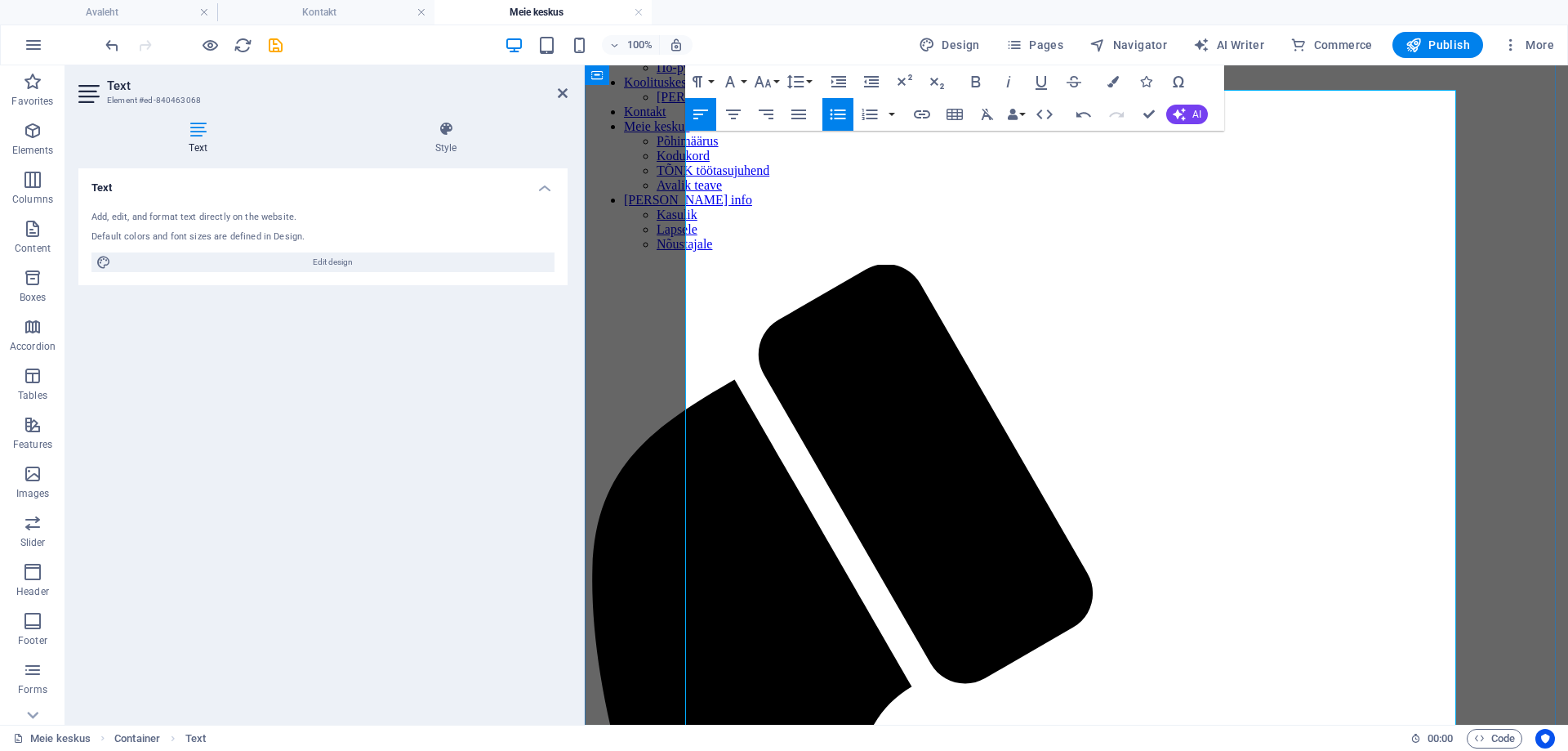
click at [832, 113] on icon "button" at bounding box center [838, 114] width 20 height 20
drag, startPoint x: 932, startPoint y: 560, endPoint x: 699, endPoint y: 557, distance: 233.0
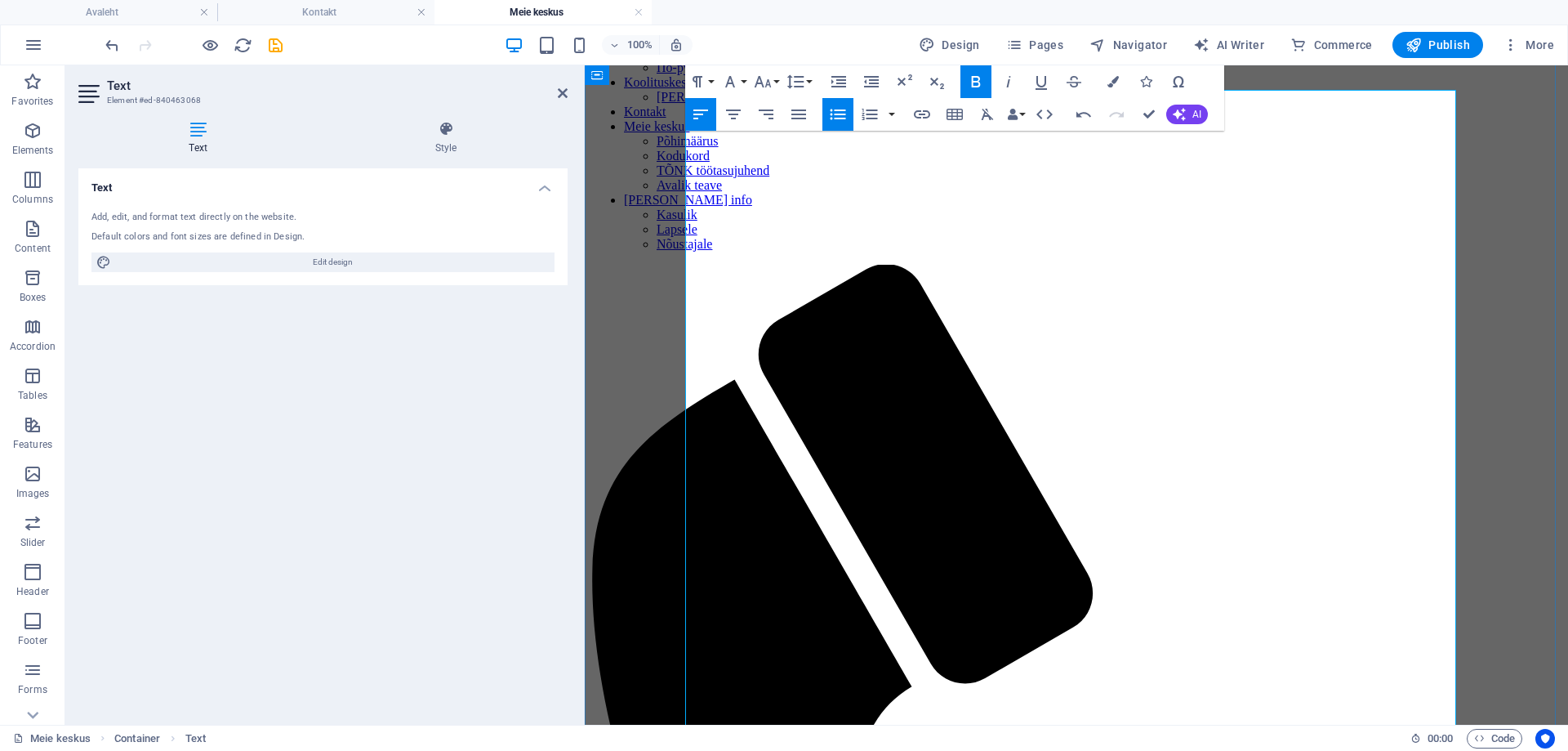
click at [835, 113] on icon "button" at bounding box center [837, 115] width 16 height 10
drag, startPoint x: 873, startPoint y: 577, endPoint x: 786, endPoint y: 579, distance: 87.0
drag, startPoint x: 700, startPoint y: 576, endPoint x: 880, endPoint y: 582, distance: 180.1
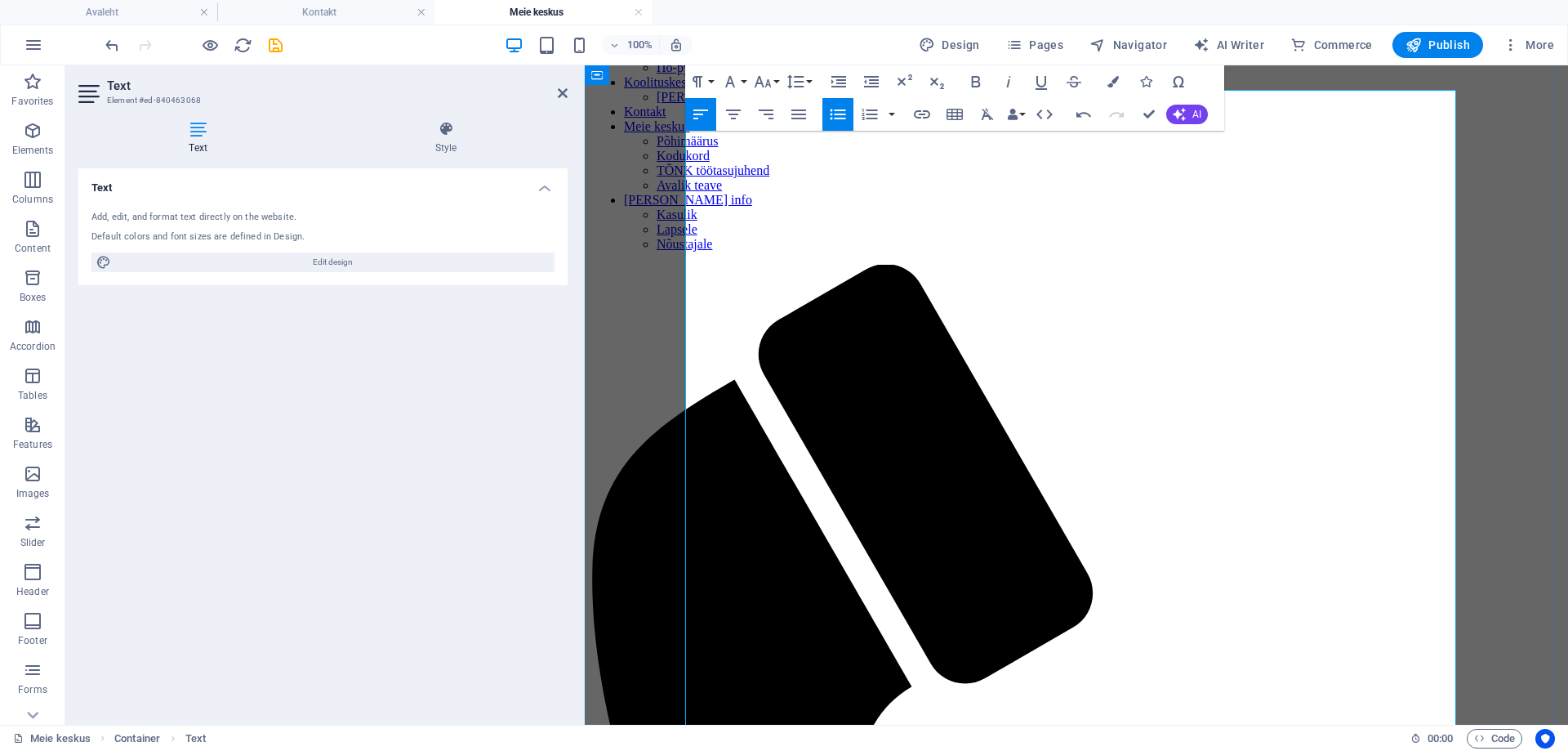
click at [835, 105] on icon "button" at bounding box center [838, 114] width 20 height 20
drag, startPoint x: 885, startPoint y: 597, endPoint x: 701, endPoint y: 601, distance: 184.0
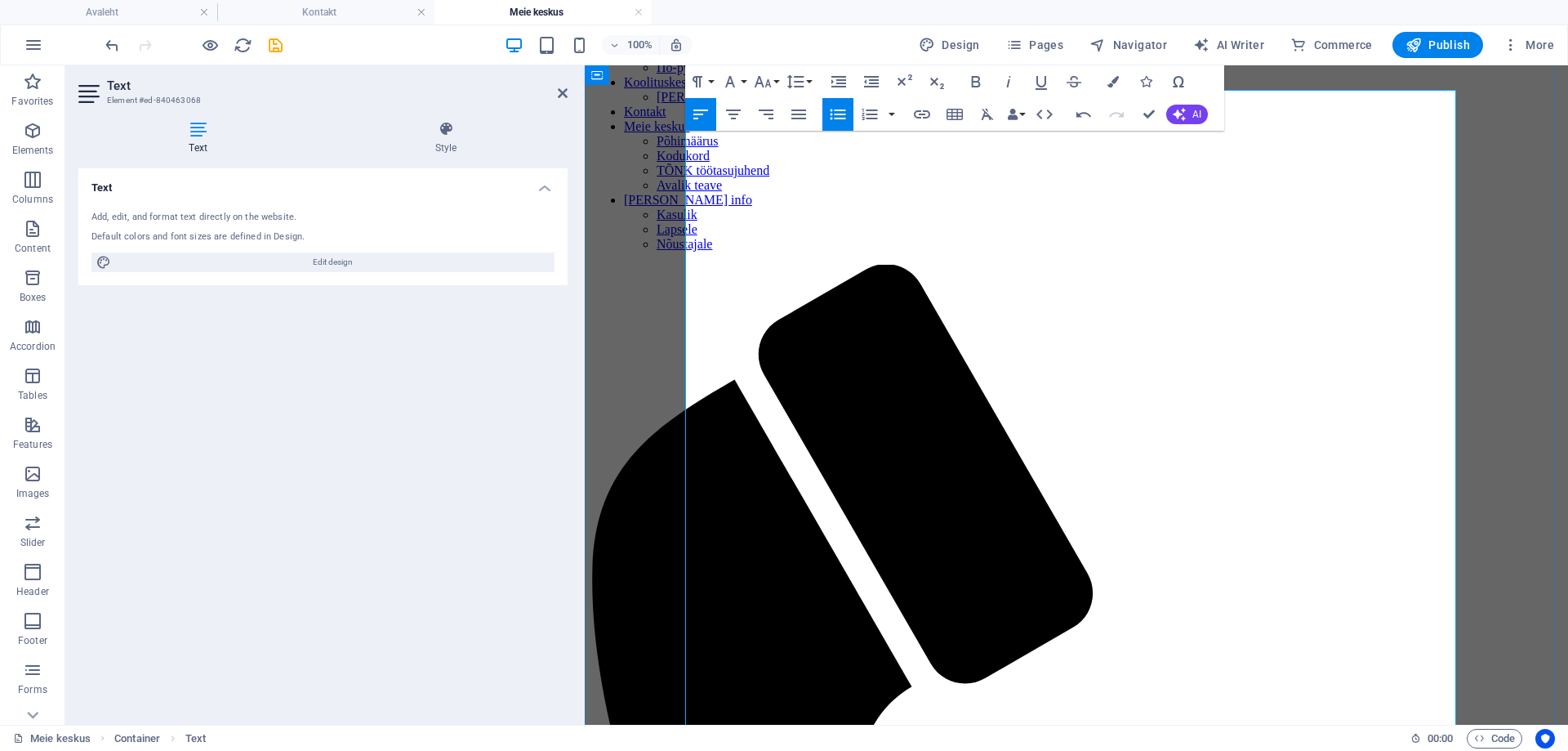
click at [844, 118] on icon "button" at bounding box center [837, 115] width 16 height 10
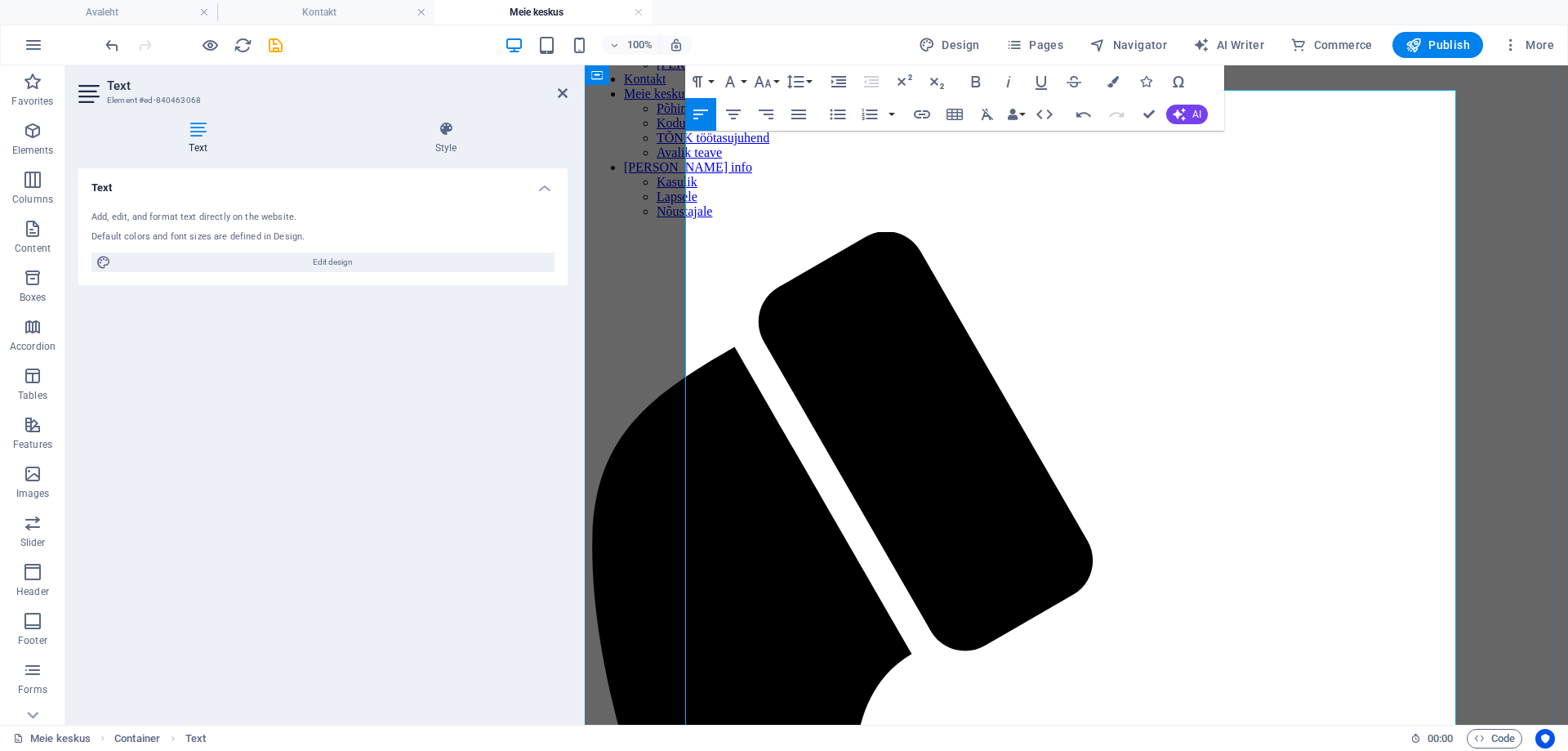
scroll to position [653, 0]
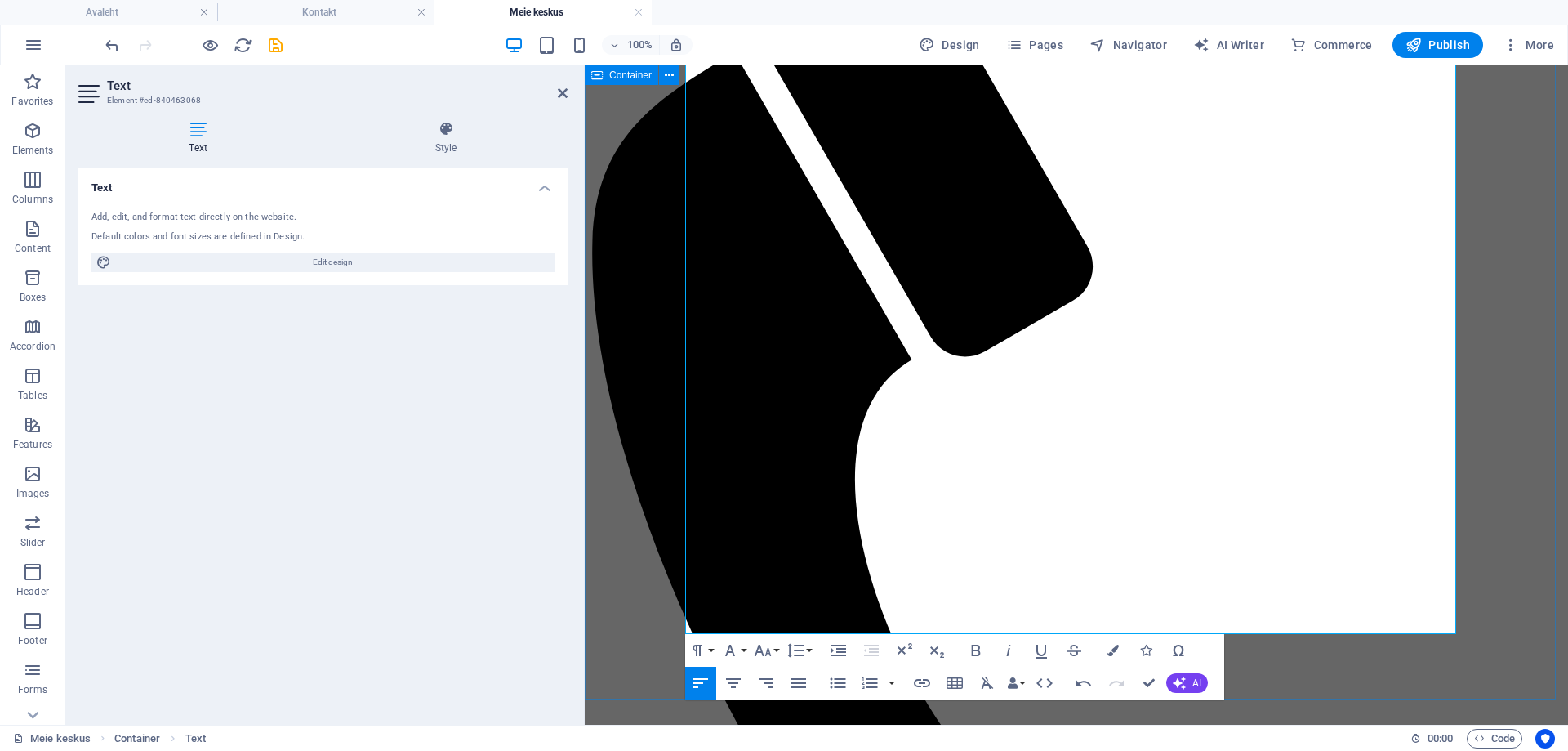
drag, startPoint x: 960, startPoint y: 624, endPoint x: 668, endPoint y: 618, distance: 292.1
click at [567, 87] on icon at bounding box center [562, 92] width 10 height 13
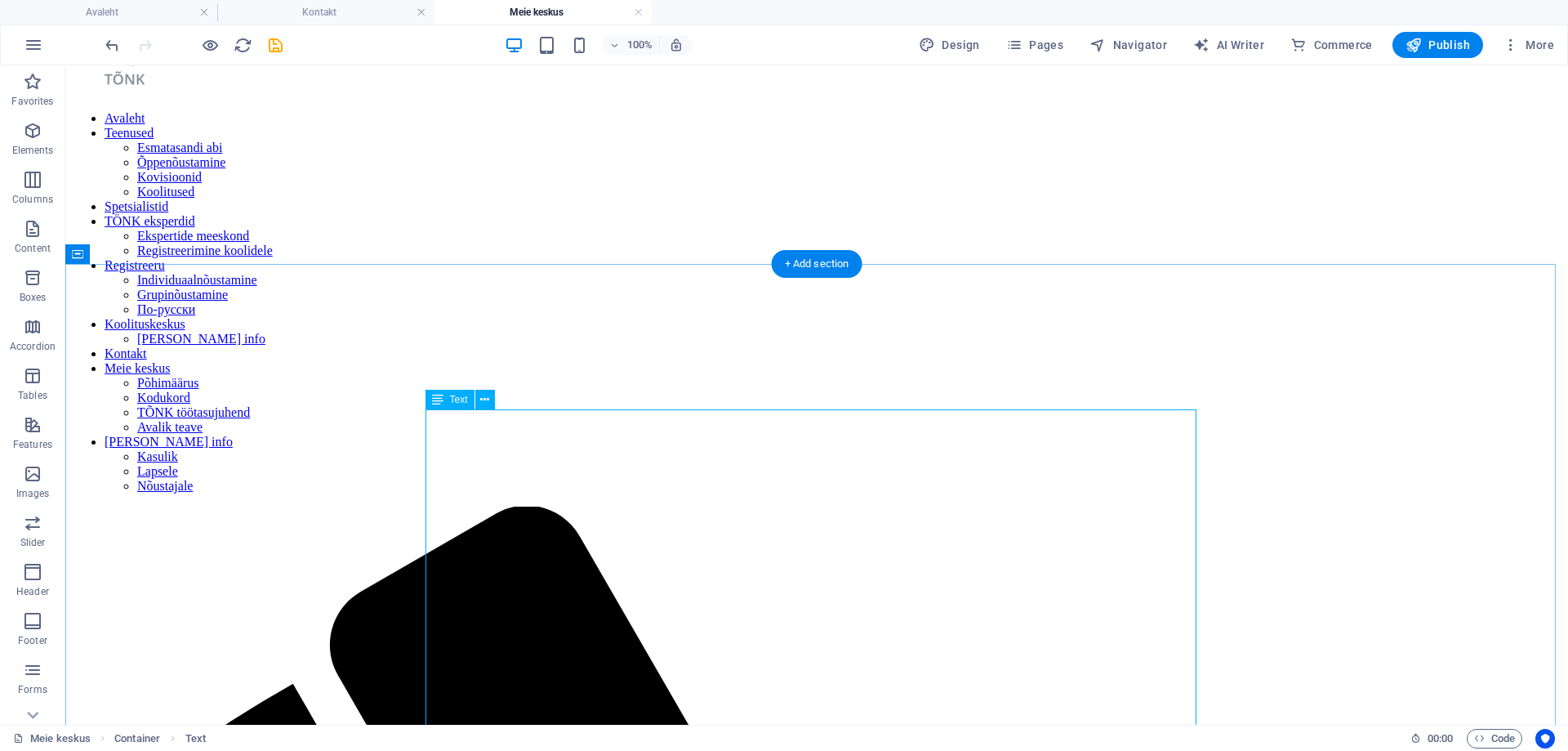
scroll to position [0, 0]
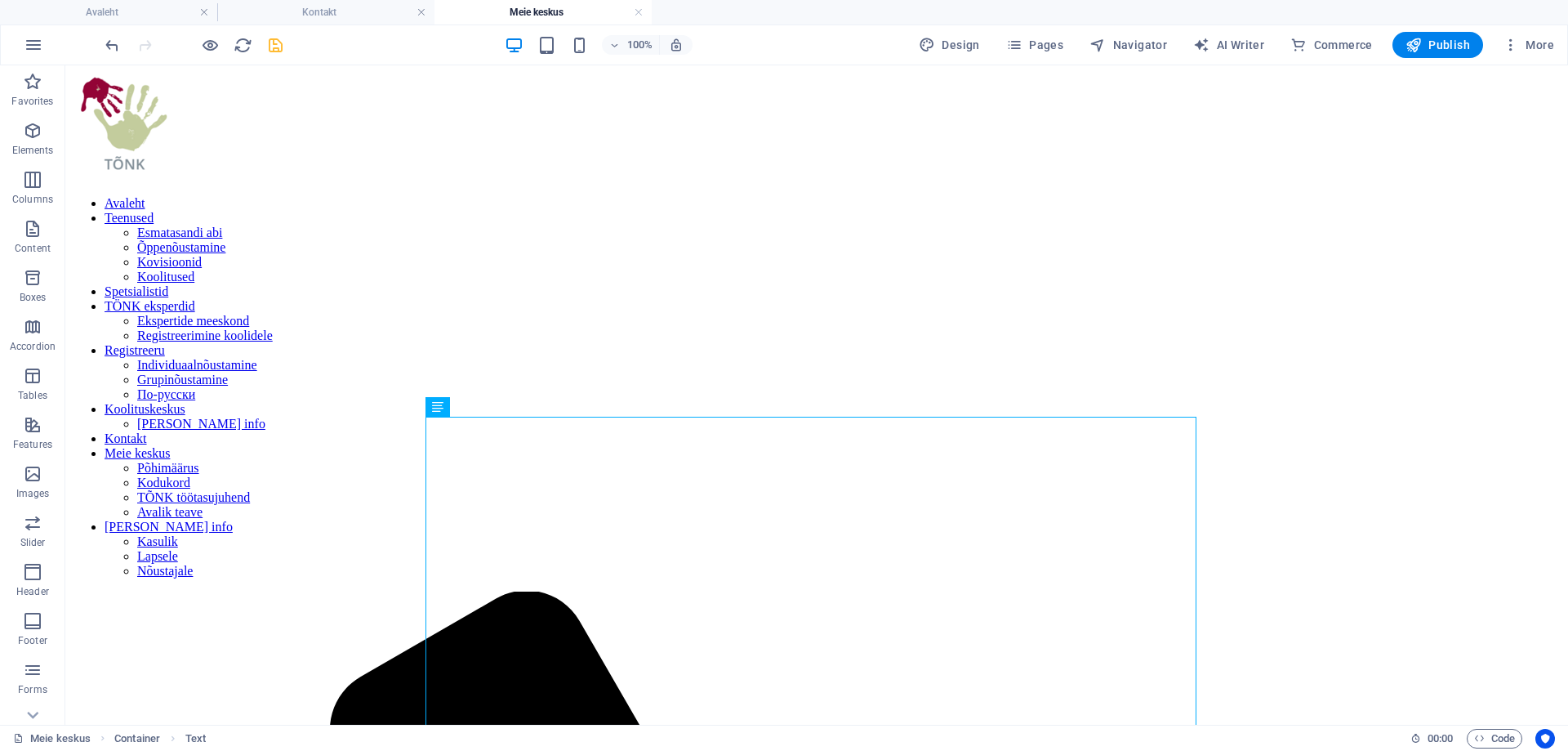
click at [282, 46] on icon "save" at bounding box center [276, 46] width 19 height 19
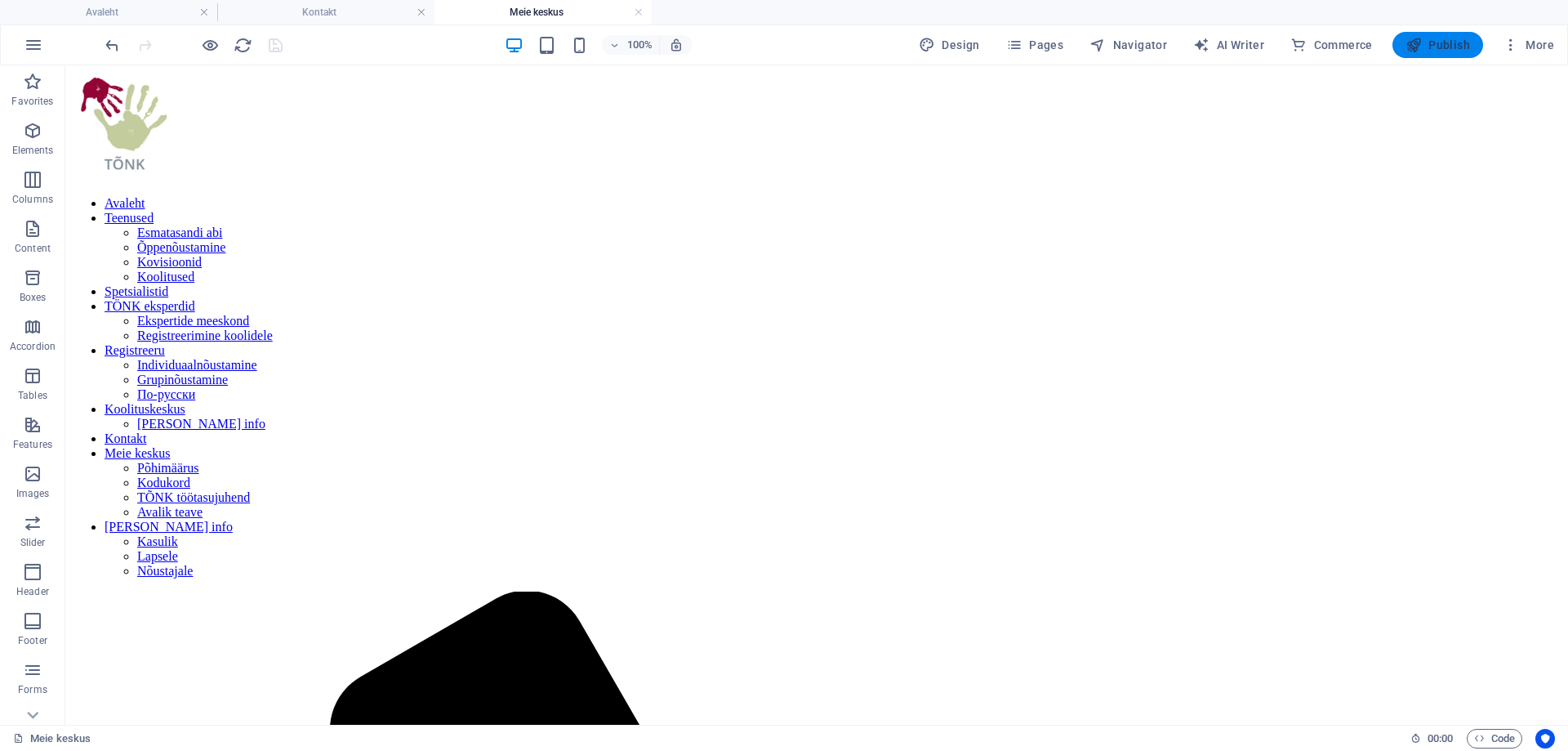
click at [1436, 41] on span "Publish" at bounding box center [1438, 45] width 65 height 16
